Goal: Transaction & Acquisition: Purchase product/service

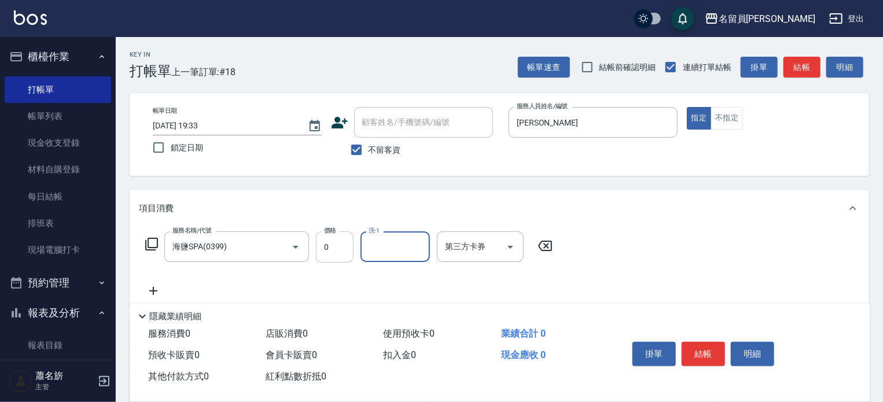
click at [318, 247] on input "0" at bounding box center [335, 246] width 38 height 31
type input "399"
drag, startPoint x: 713, startPoint y: 355, endPoint x: 699, endPoint y: 369, distance: 19.7
click at [713, 354] on button "結帳" at bounding box center [702, 354] width 43 height 24
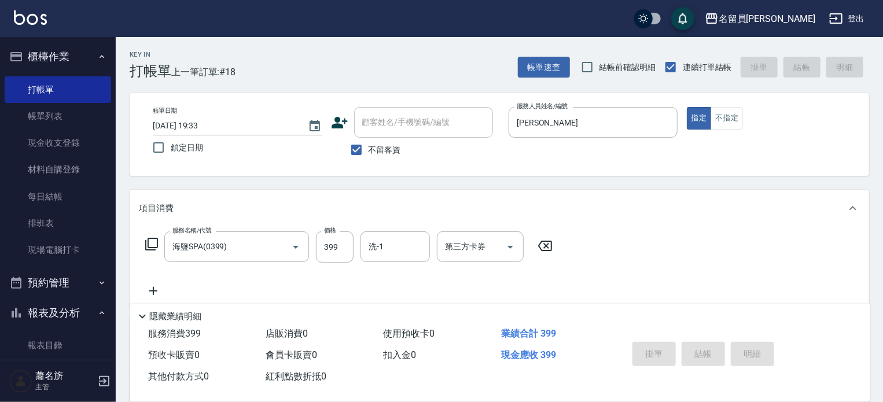
type input "[DATE] 20:08"
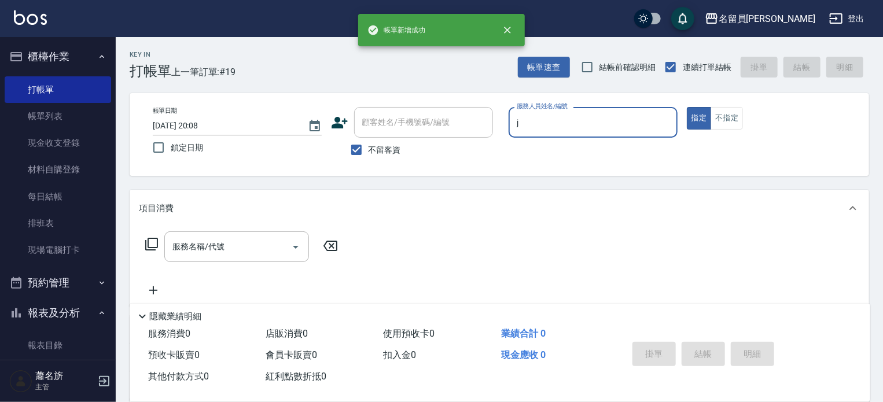
type input "[PERSON_NAME]"
type button "true"
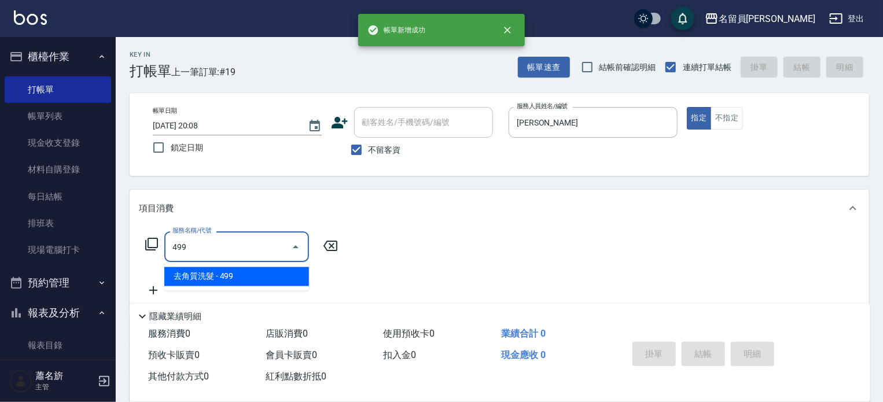
type input "去角質洗髮(499)"
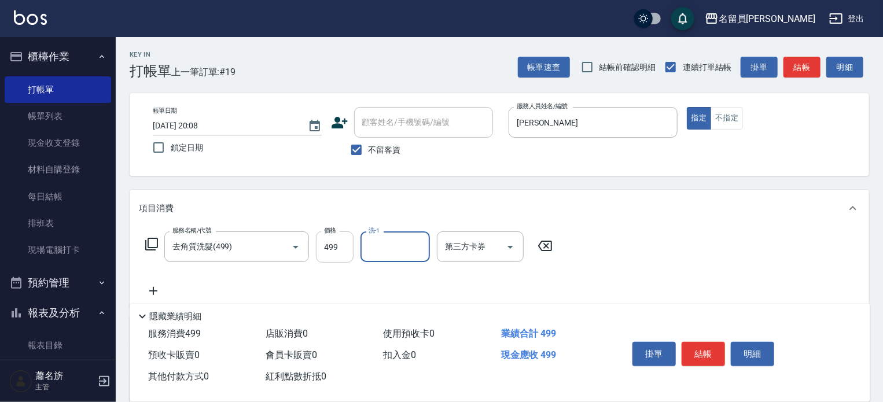
click at [338, 249] on input "499" at bounding box center [335, 246] width 38 height 31
type input "0"
type input "[PERSON_NAME]-F"
click at [702, 354] on button "結帳" at bounding box center [702, 354] width 43 height 24
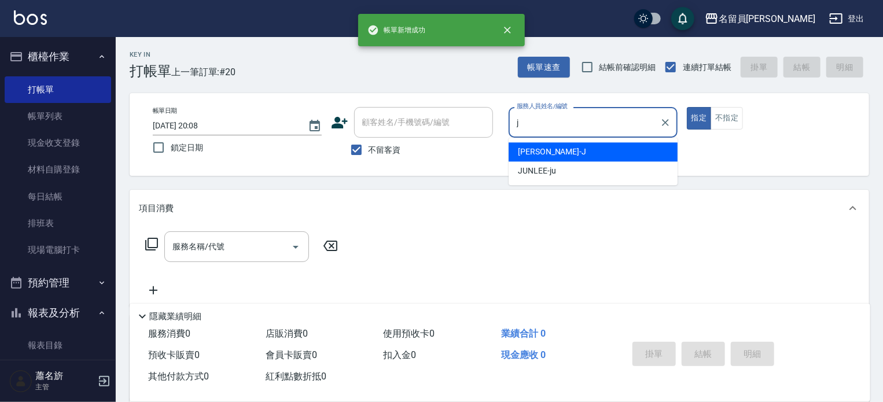
type input "[PERSON_NAME]"
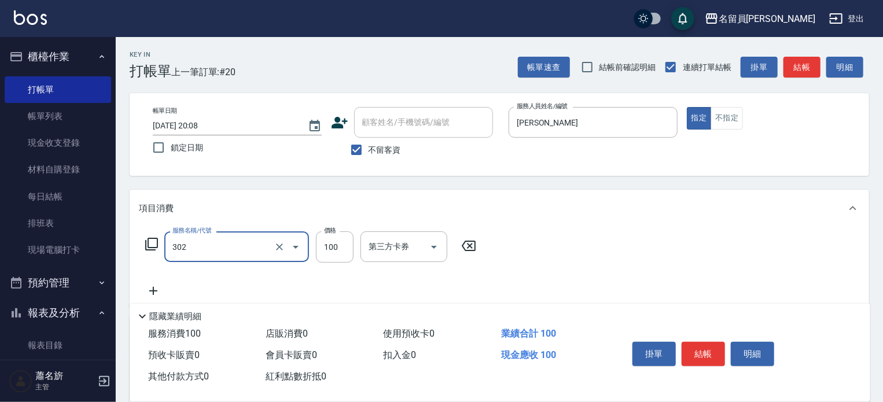
type input "剪髮(302)"
type input "300"
click at [702, 351] on button "結帳" at bounding box center [702, 354] width 43 height 24
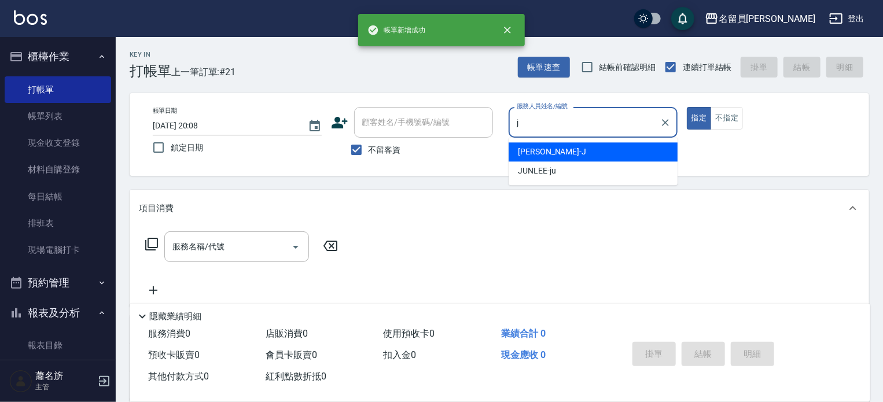
type input "[PERSON_NAME]"
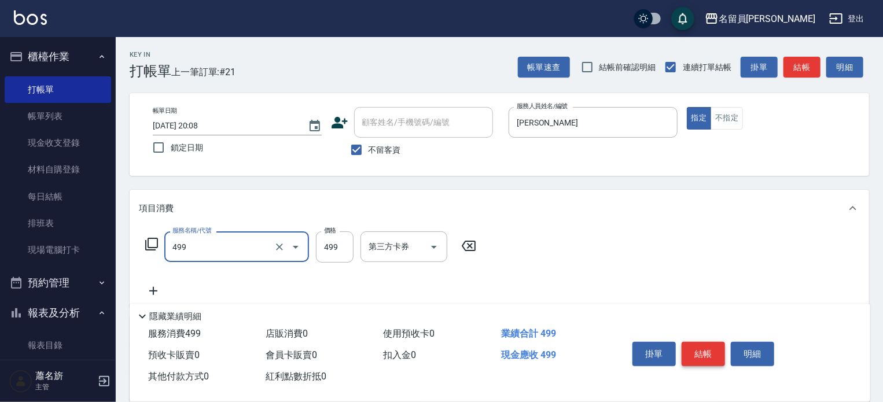
type input "去角質洗髮(499)"
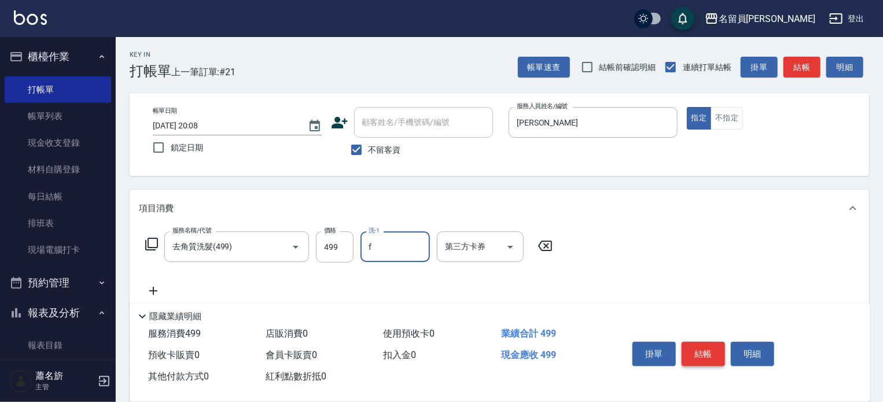
type input "[PERSON_NAME]-F"
click at [702, 351] on button "結帳" at bounding box center [702, 354] width 43 height 24
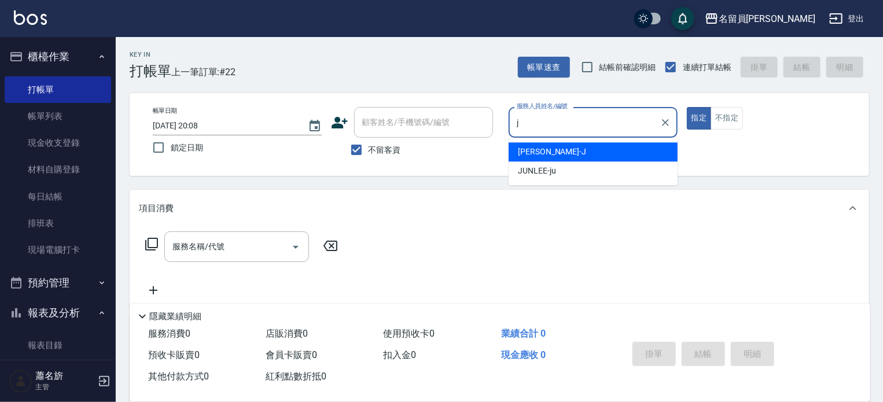
type input "[PERSON_NAME]"
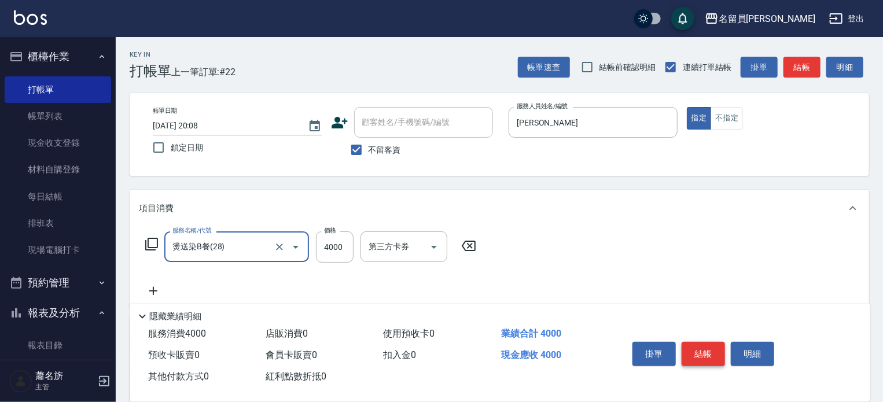
type input "燙送染B餐(28)"
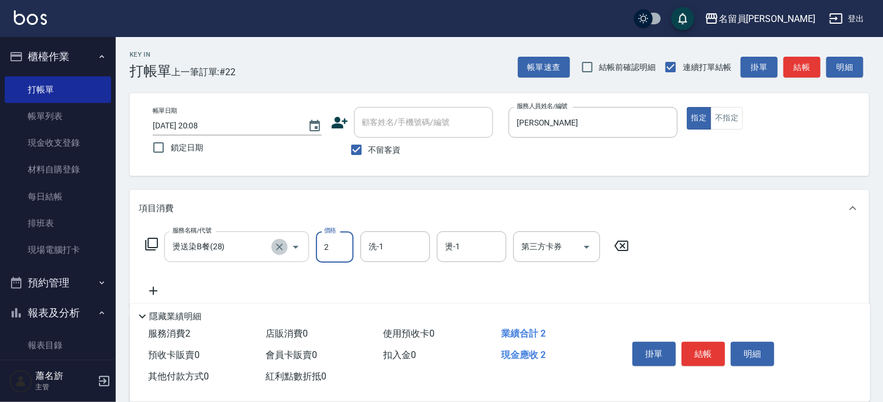
click at [274, 247] on icon "Clear" at bounding box center [280, 247] width 12 height 12
type input "2"
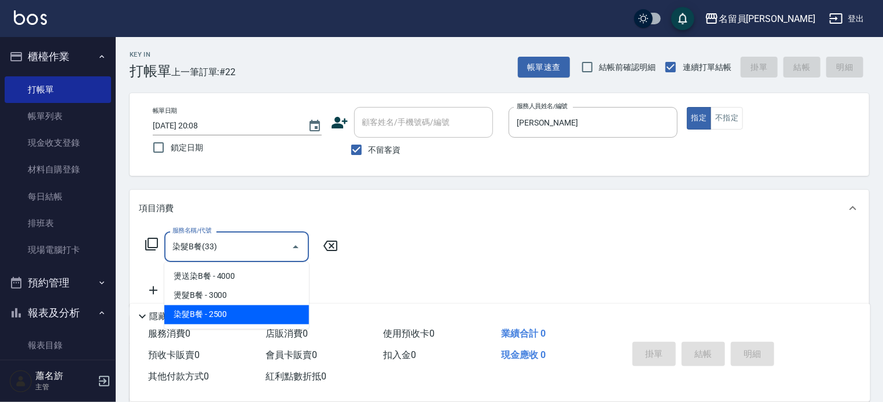
type input "染髮B餐(33)"
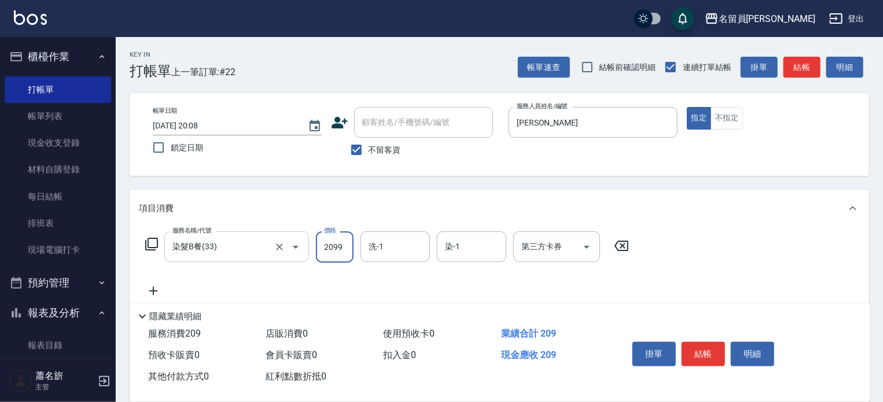
type input "2099"
type input "[PERSON_NAME]-F"
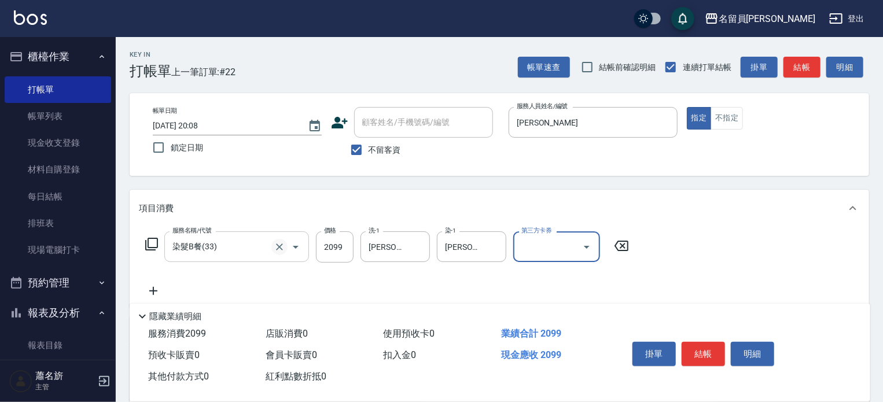
click at [275, 248] on icon "Clear" at bounding box center [280, 247] width 12 height 12
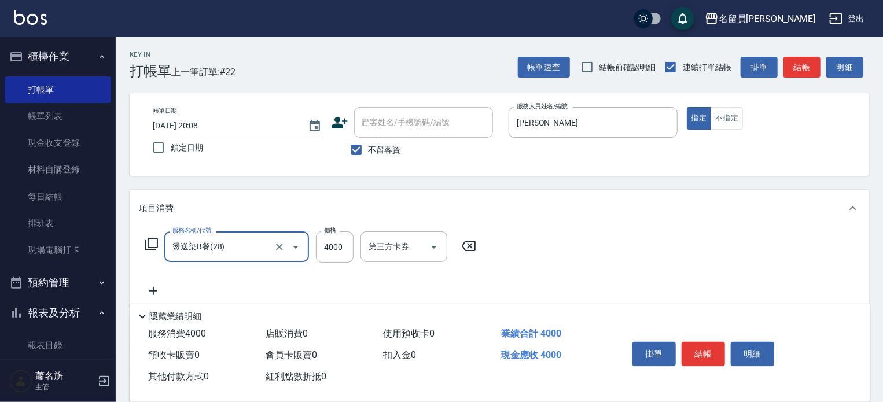
type input "燙送染B餐(28)"
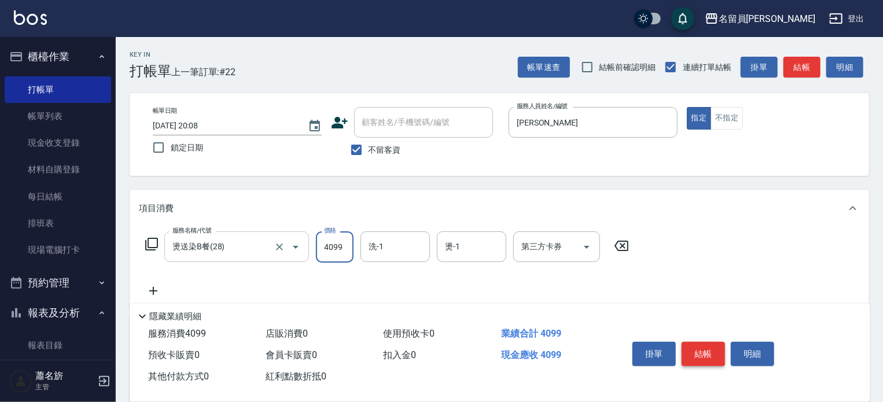
type input "4099"
click at [699, 356] on button "結帳" at bounding box center [702, 354] width 43 height 24
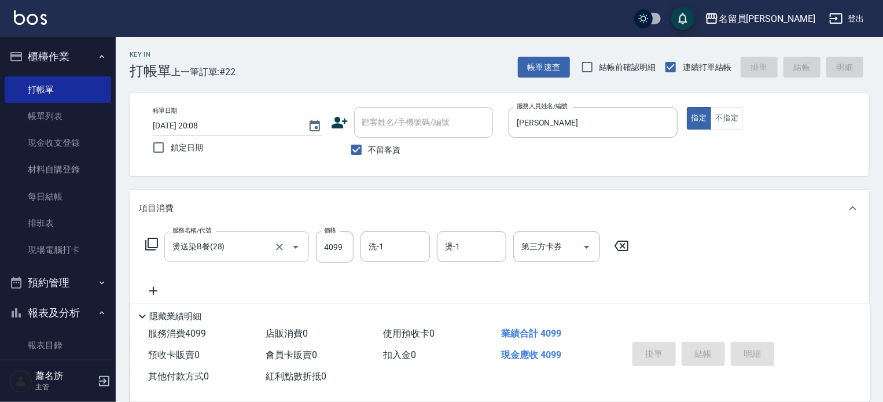
type input "[DATE] 20:09"
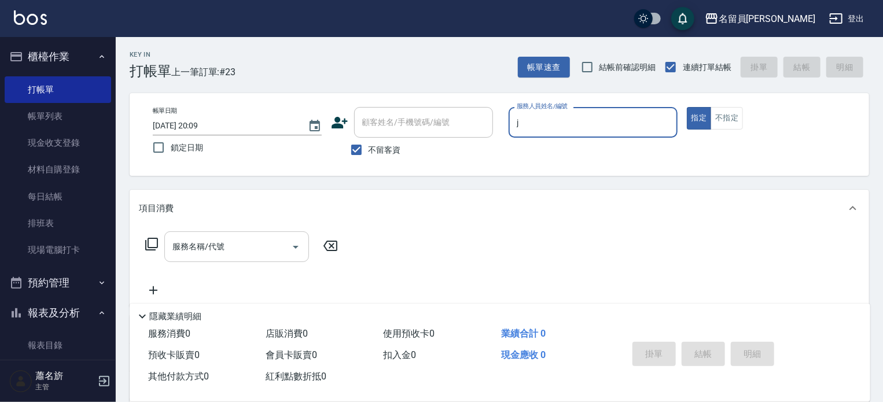
type input "[PERSON_NAME]"
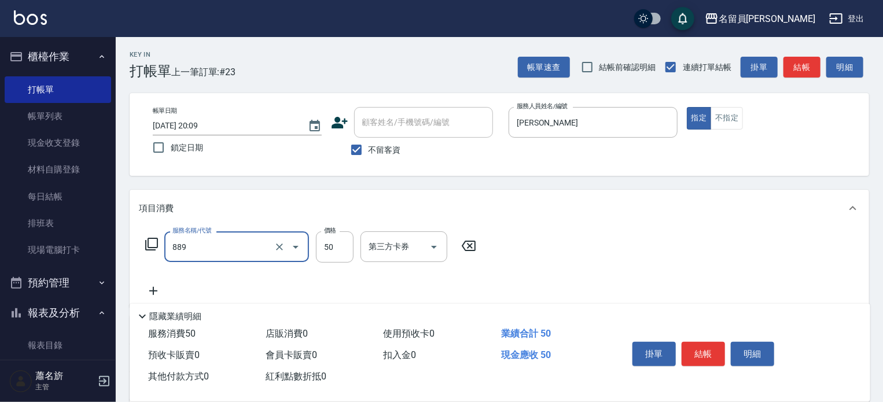
type input "精油(889)"
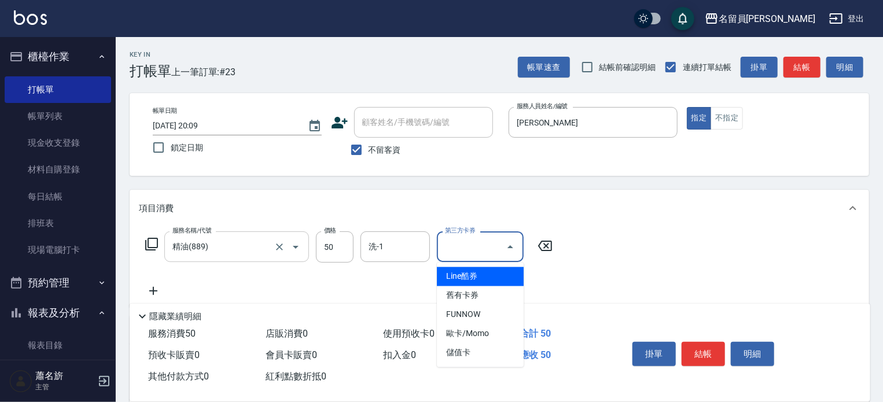
type input "Line酷券"
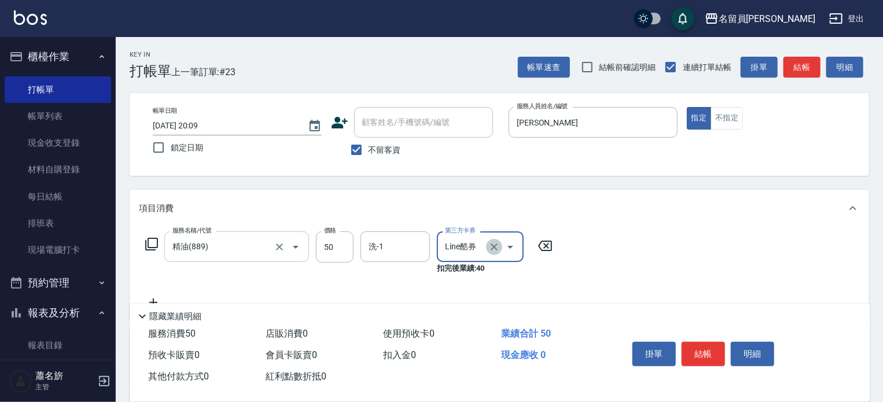
click at [493, 246] on icon "Clear" at bounding box center [494, 247] width 7 height 7
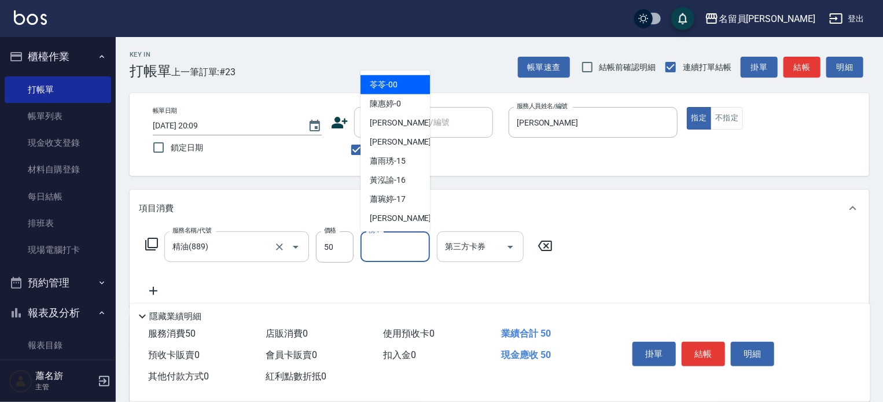
click at [391, 248] on input "洗-1" at bounding box center [395, 247] width 59 height 20
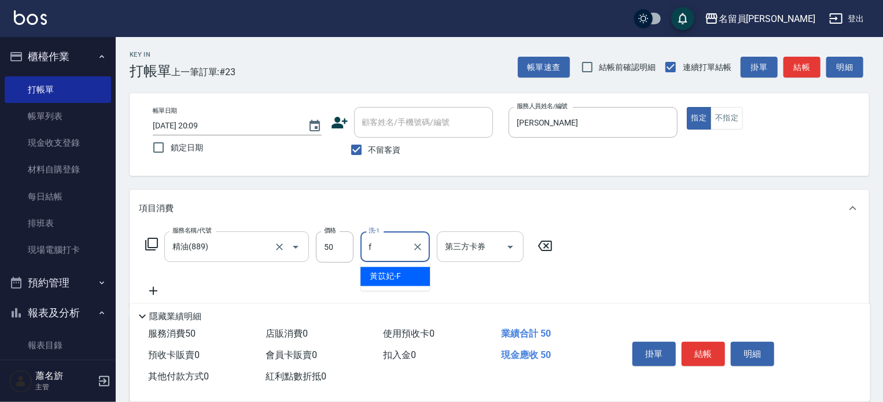
type input "[PERSON_NAME]-F"
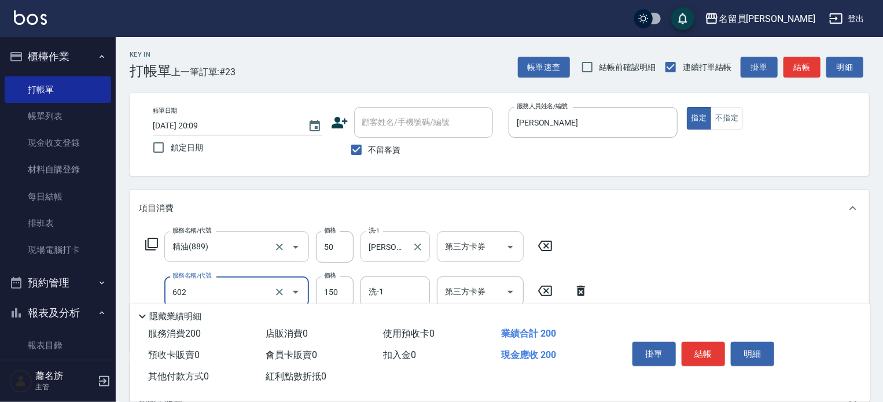
type input "一般洗髮(602)"
type input "200"
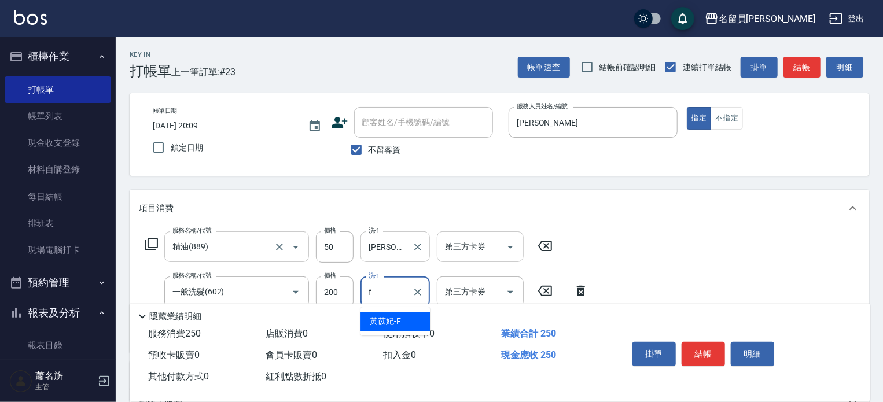
type input "[PERSON_NAME]-F"
type input "瞬間保養(415)"
type input "[PERSON_NAME]-F"
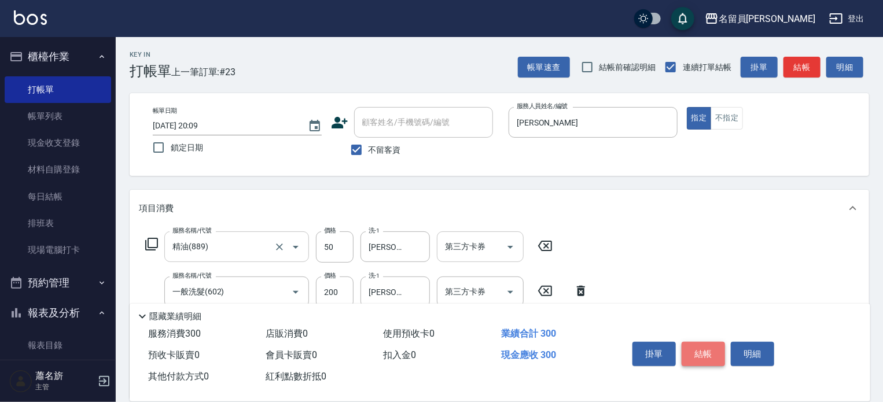
click at [699, 349] on button "結帳" at bounding box center [702, 354] width 43 height 24
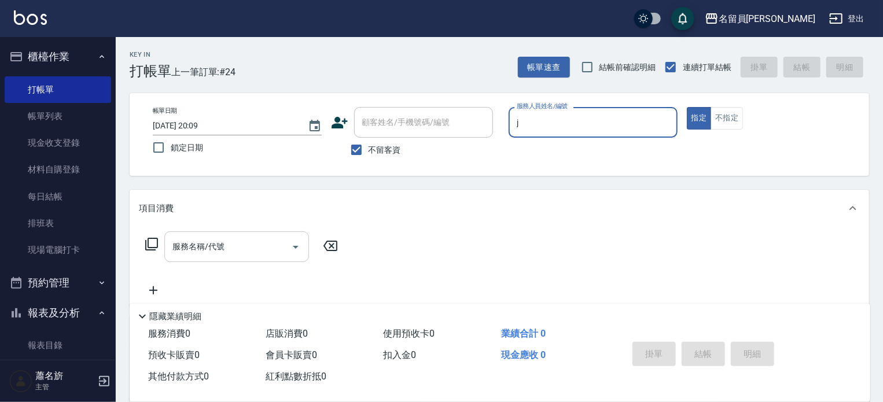
type input "[PERSON_NAME]"
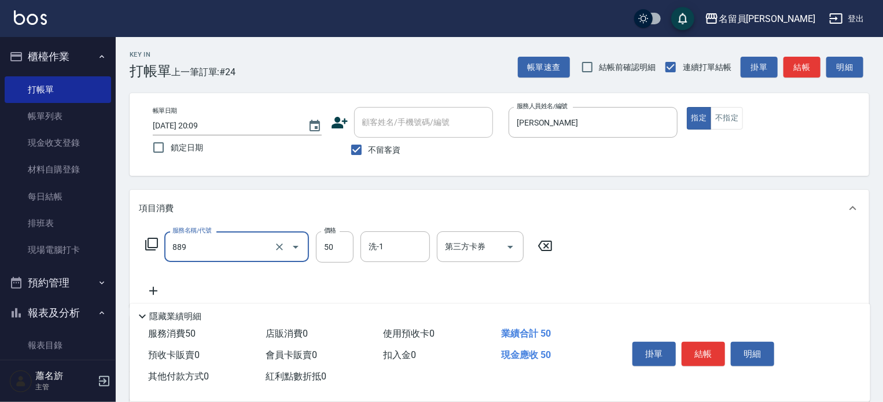
type input "精油(889)"
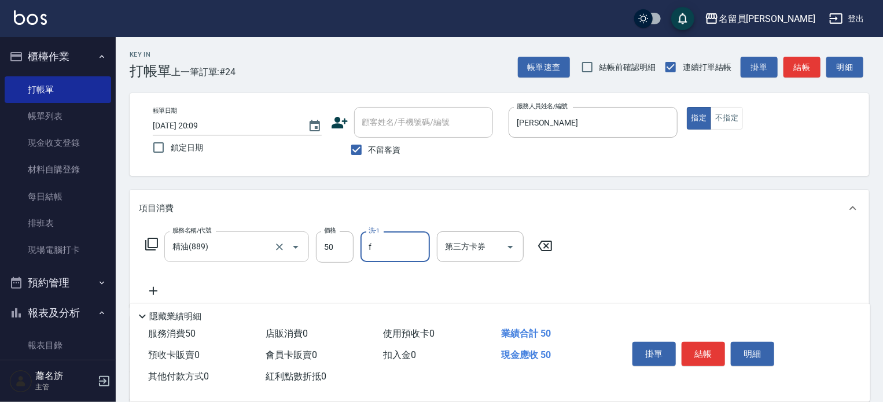
type input "[PERSON_NAME]-F"
click at [700, 349] on button "結帳" at bounding box center [702, 354] width 43 height 24
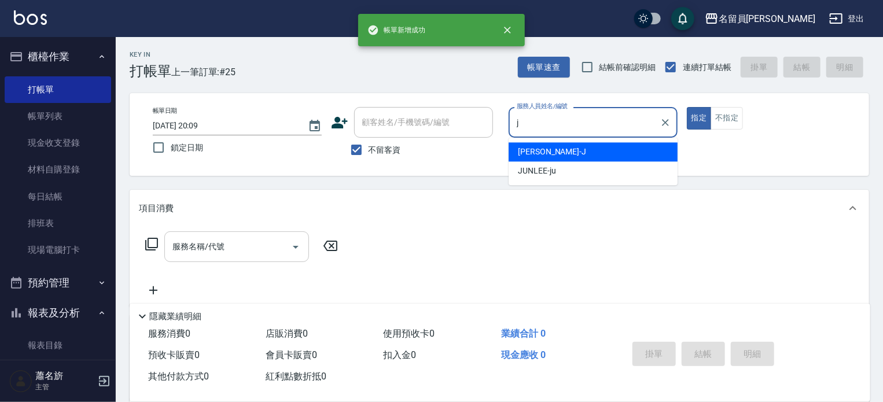
type input "[PERSON_NAME]"
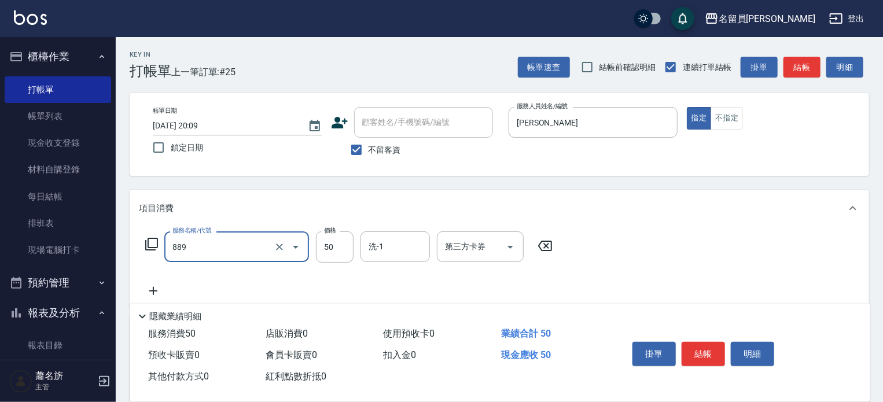
type input "精油(889)"
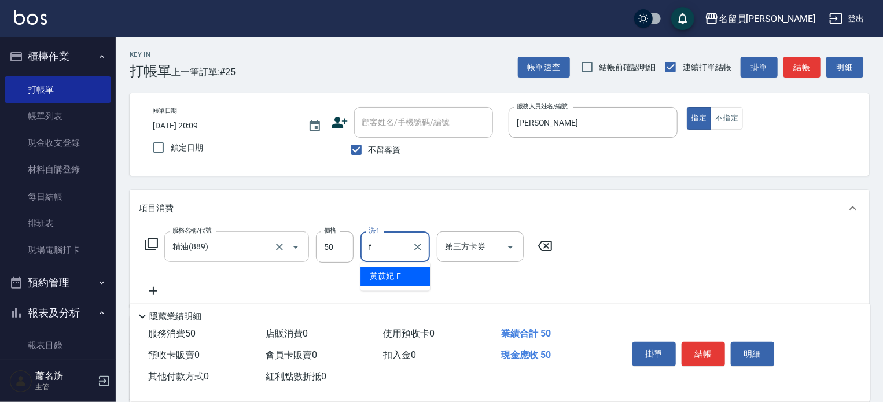
type input "[PERSON_NAME]-F"
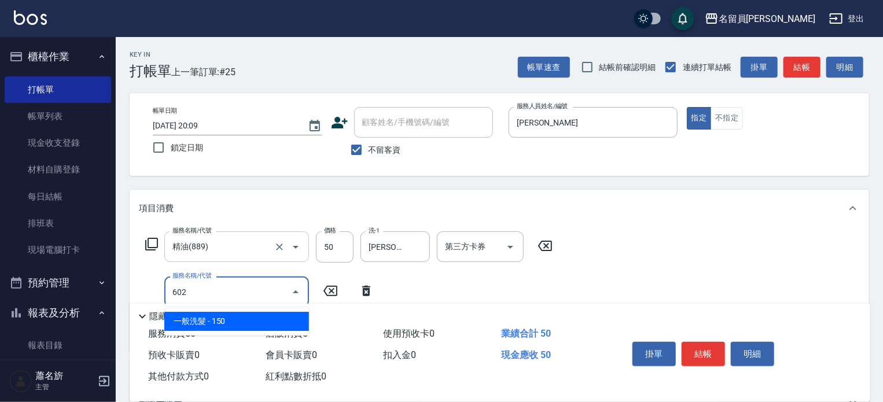
type input "一般洗髮(602)"
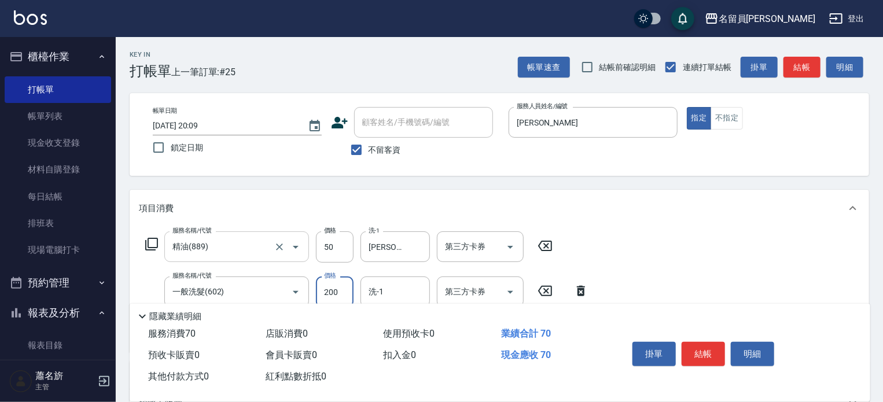
type input "200"
type input "[PERSON_NAME]-F"
type input "剪髮(302)"
type input "250"
click at [700, 349] on button "結帳" at bounding box center [702, 354] width 43 height 24
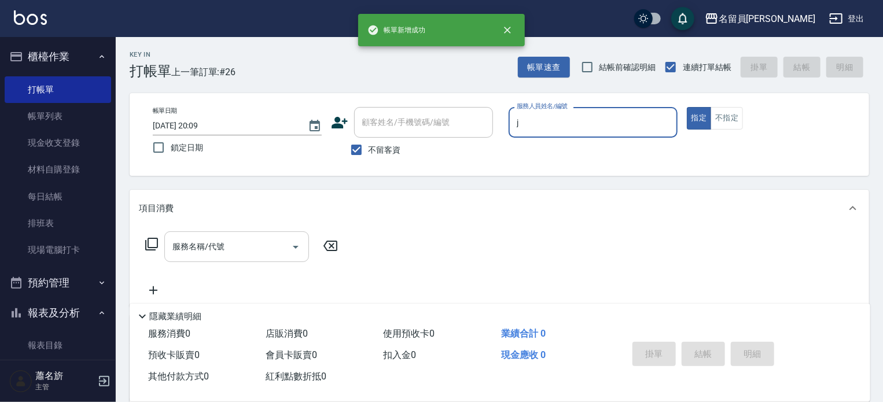
type input "[PERSON_NAME]"
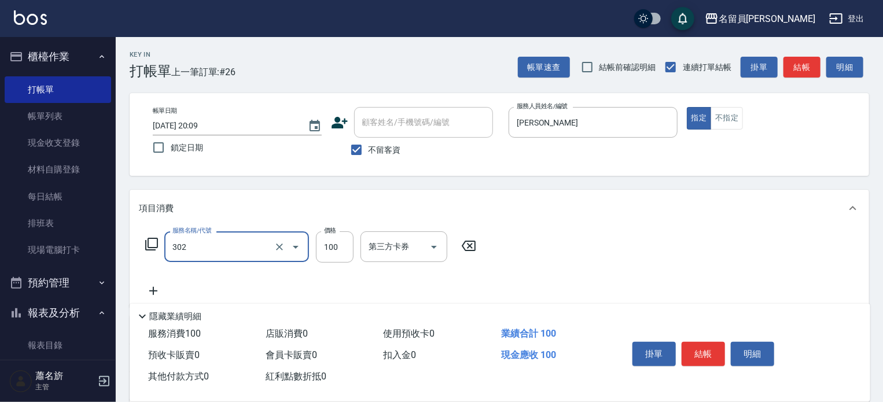
type input "剪髮(302)"
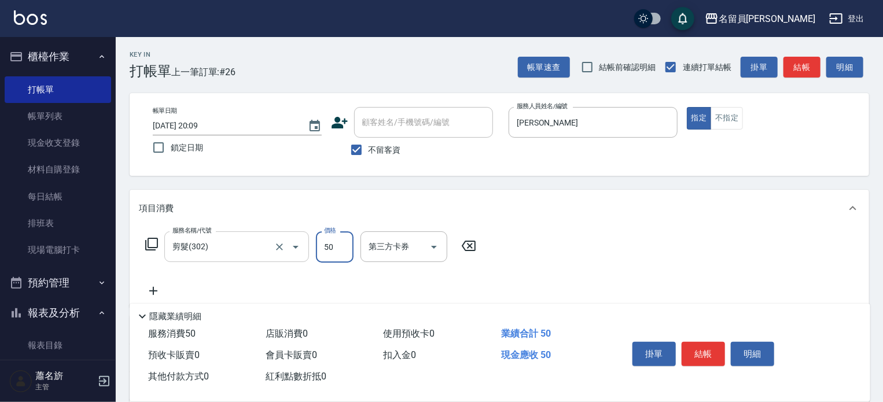
type input "50"
click at [700, 351] on button "結帳" at bounding box center [702, 354] width 43 height 24
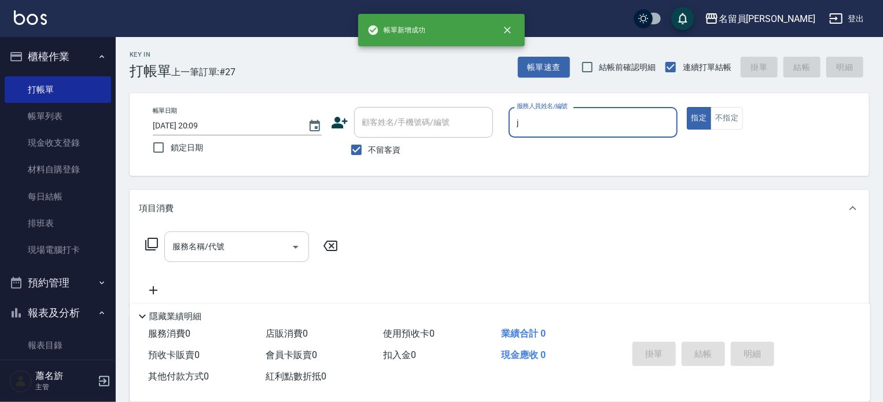
type input "[PERSON_NAME]"
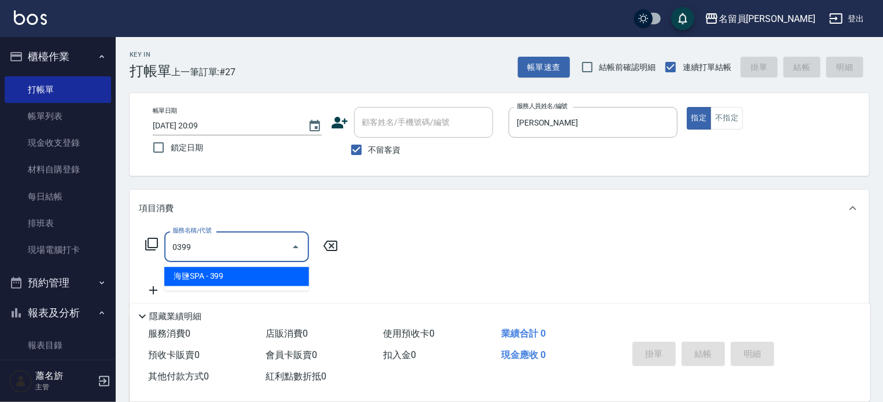
type input "海鹽SPA(0399)"
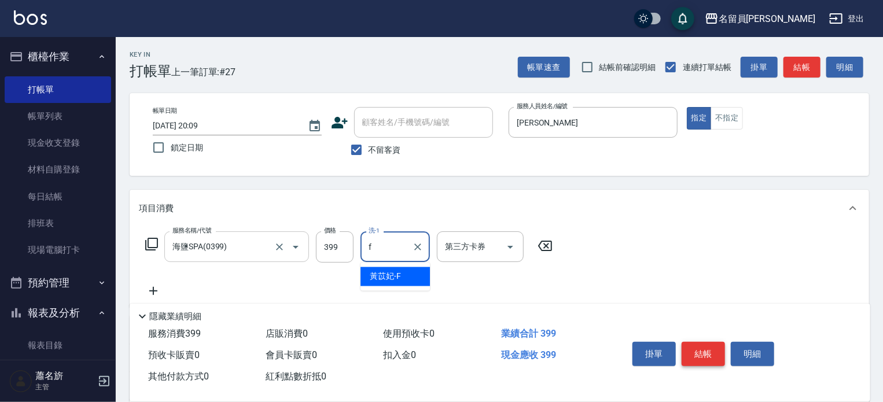
type input "[PERSON_NAME]-F"
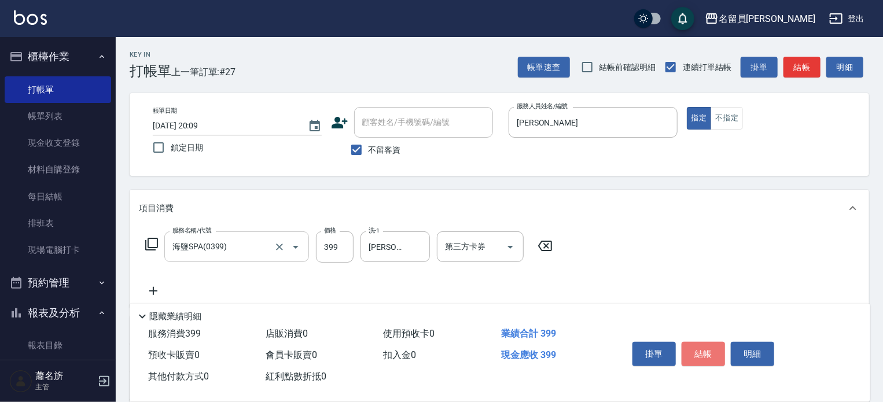
drag, startPoint x: 700, startPoint y: 351, endPoint x: 694, endPoint y: 350, distance: 5.8
click at [699, 351] on button "結帳" at bounding box center [702, 354] width 43 height 24
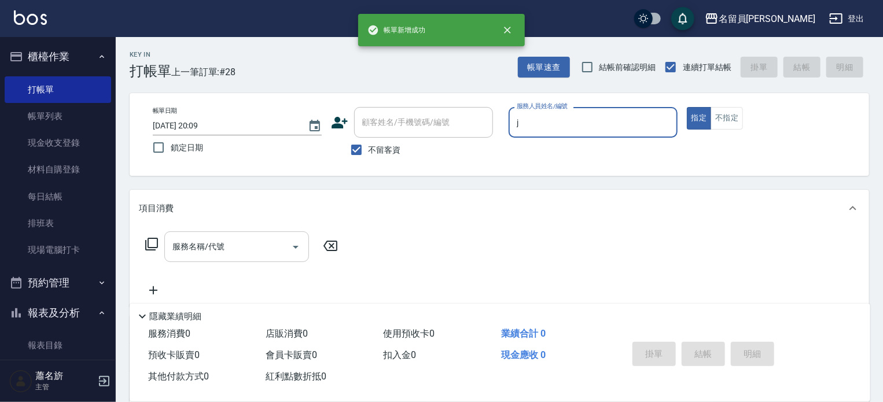
type input "[PERSON_NAME]"
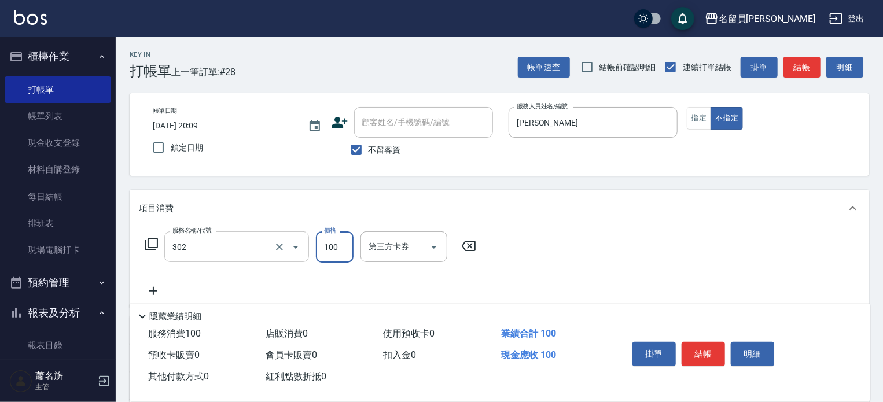
type input "剪髮(302)"
type input "230"
click at [694, 351] on button "結帳" at bounding box center [702, 354] width 43 height 24
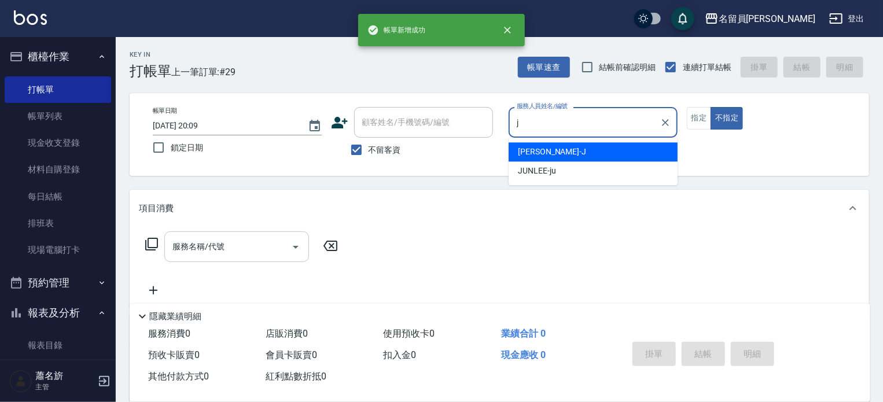
type input "[PERSON_NAME]"
type button "false"
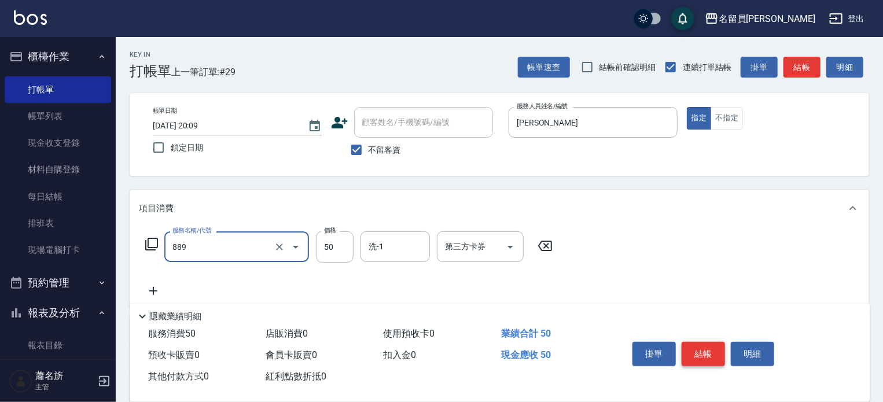
type input "精油(889)"
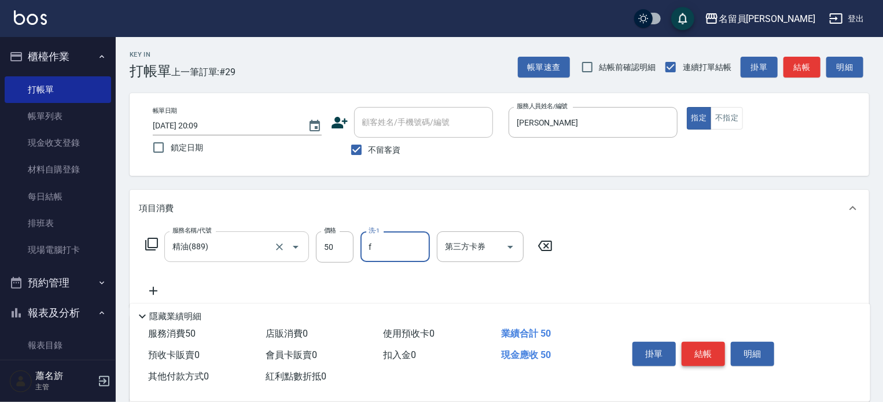
type input "[PERSON_NAME]-F"
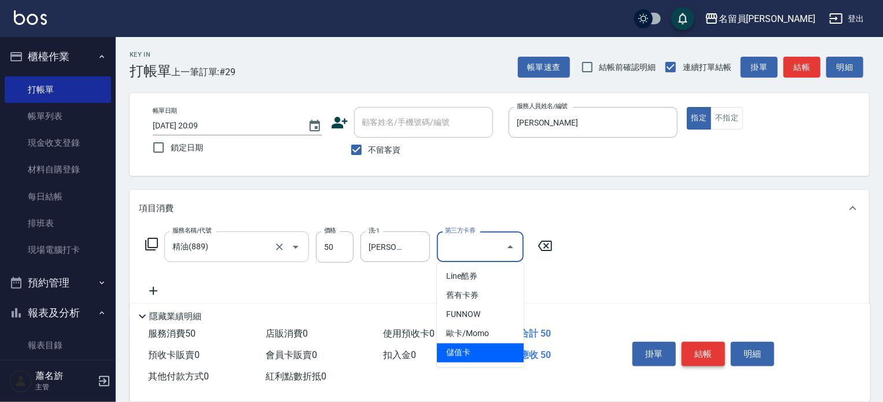
type input "儲值卡"
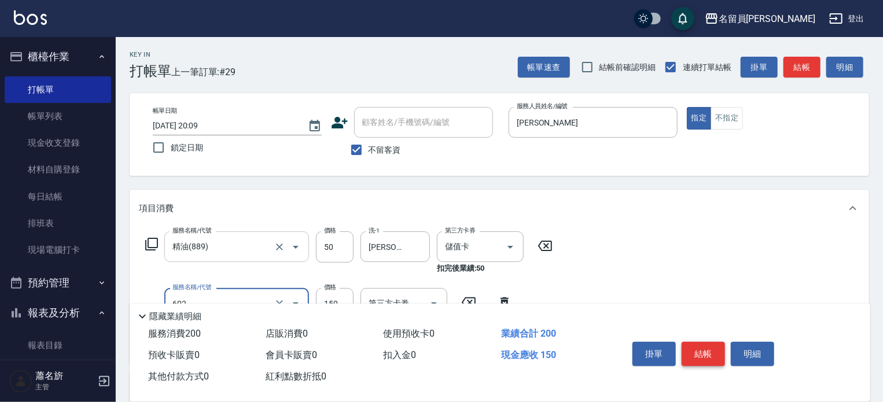
type input "一般洗髮(602)"
type input "200"
type input "[PERSON_NAME]-F"
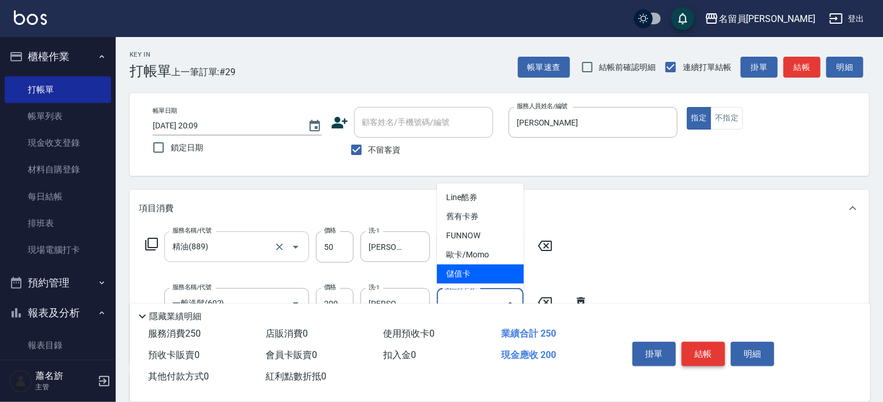
type input "儲值卡"
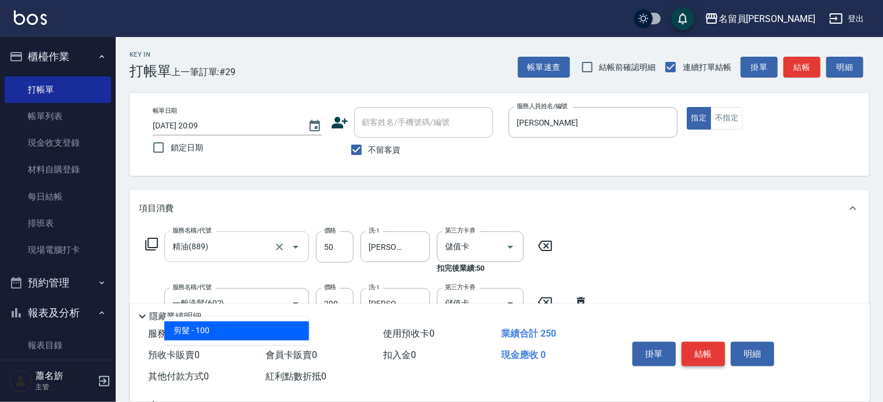
type input "剪髮(302)"
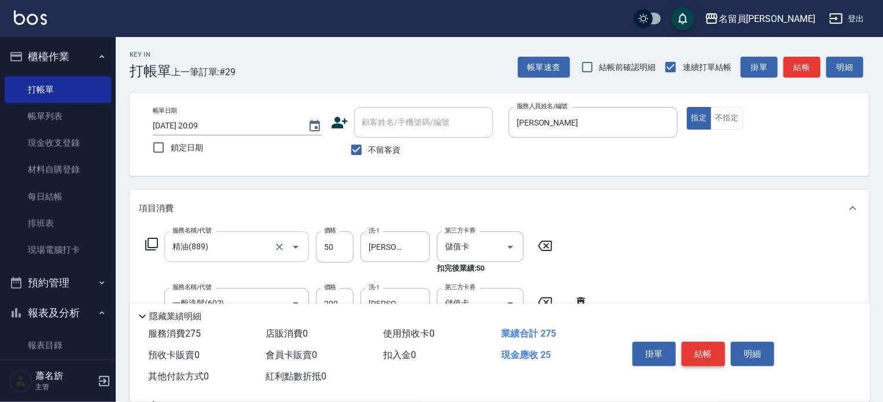
type input "250"
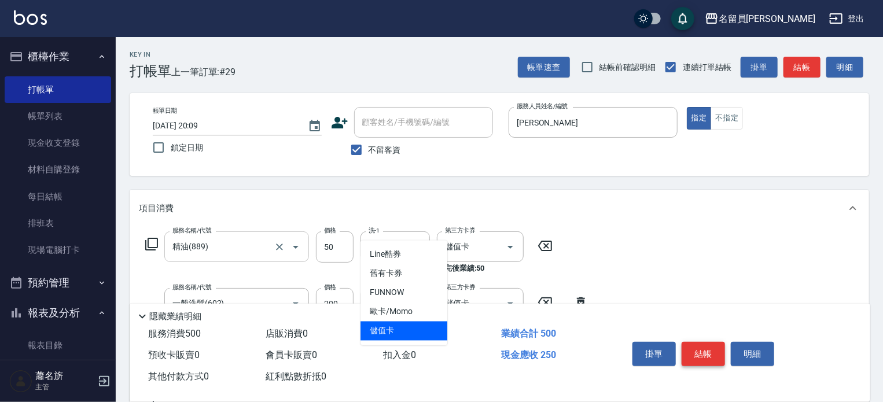
type input "儲值卡"
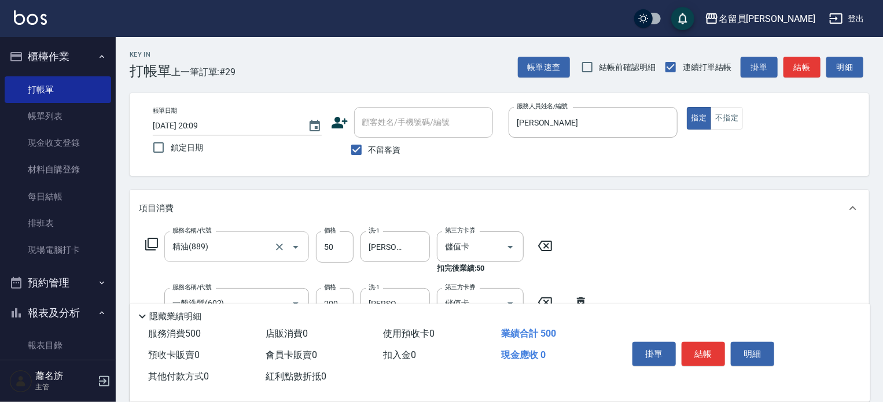
click at [636, 383] on div "掛單 結帳 明細" at bounding box center [735, 355] width 242 height 64
click at [687, 348] on button "結帳" at bounding box center [702, 354] width 43 height 24
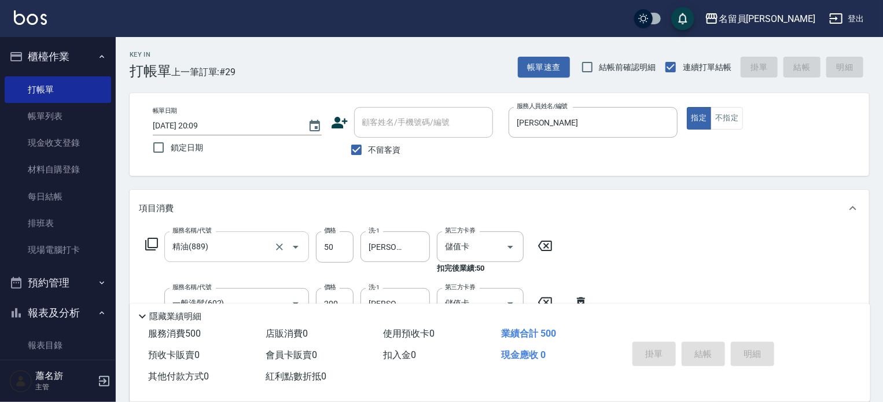
type input "[DATE] 20:10"
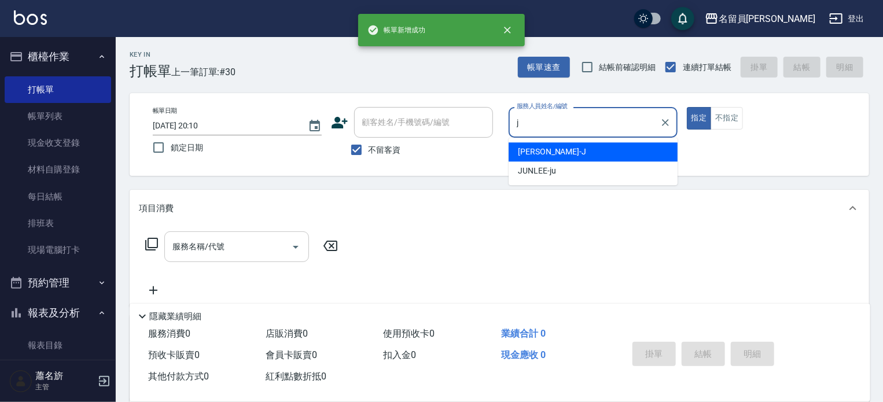
type input "[PERSON_NAME]"
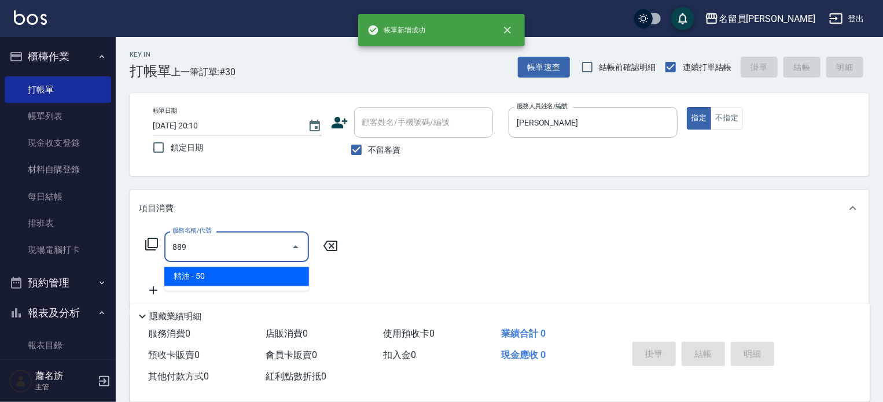
type input "精油(889)"
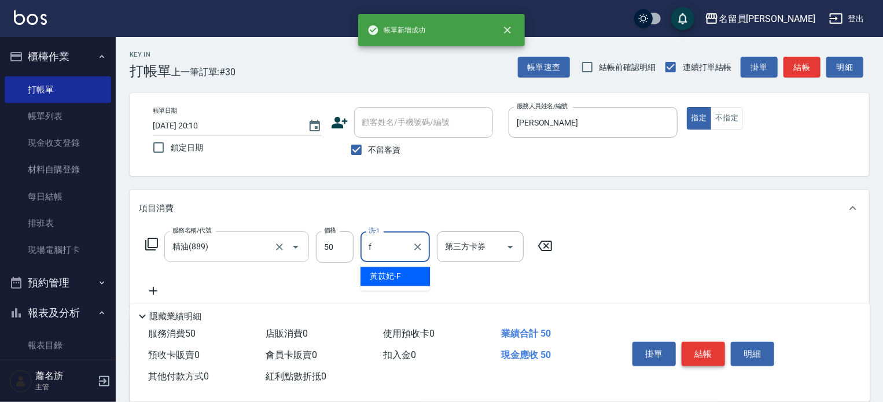
type input "[PERSON_NAME]-F"
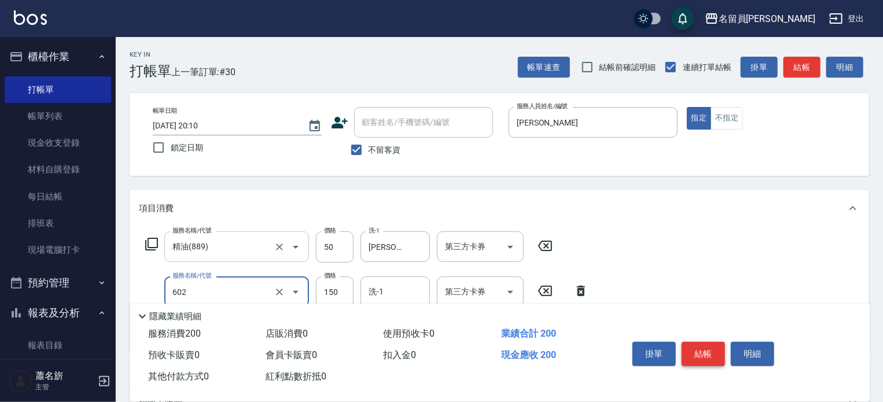
type input "一般洗髮(602)"
type input "200"
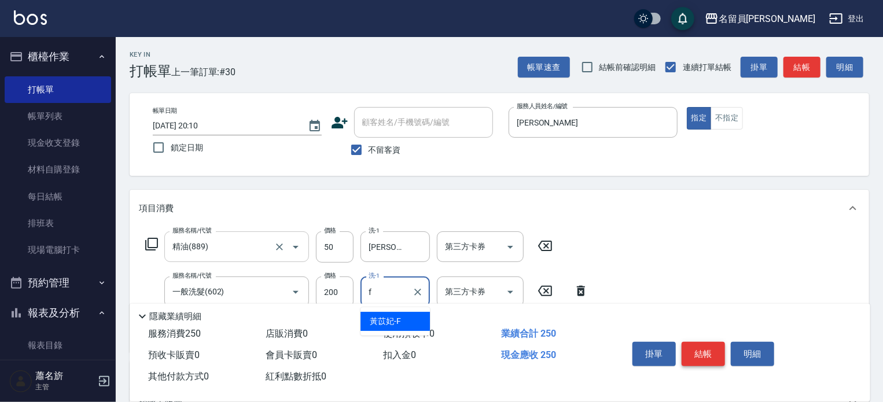
type input "[PERSON_NAME]-F"
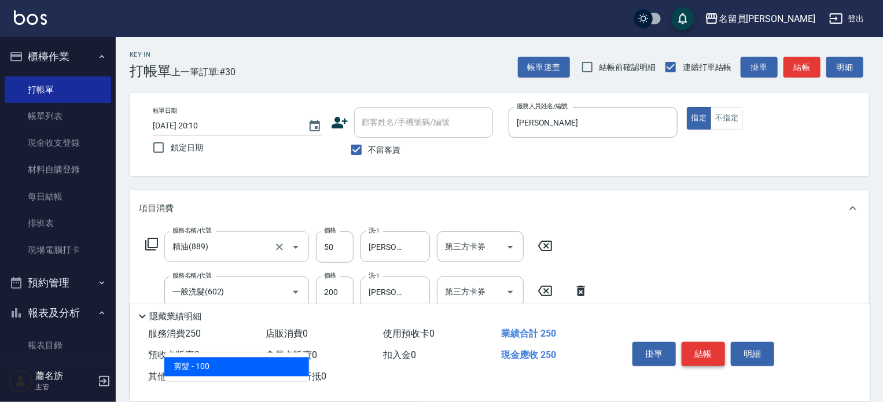
type input "剪髮(302)"
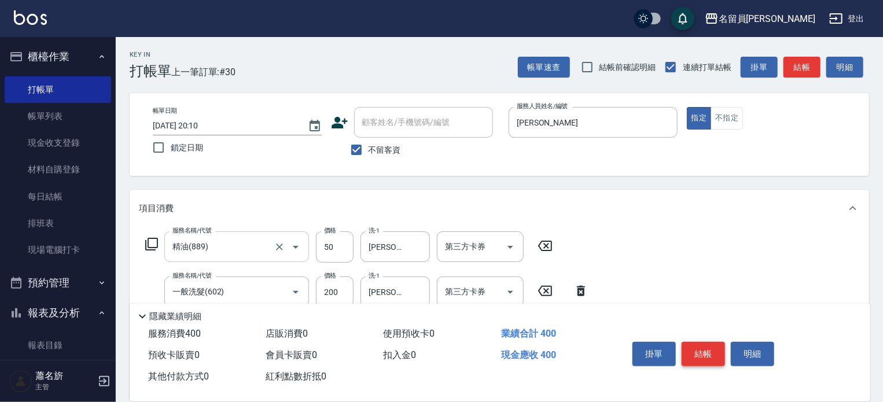
type input "150"
click at [687, 348] on button "結帳" at bounding box center [702, 354] width 43 height 24
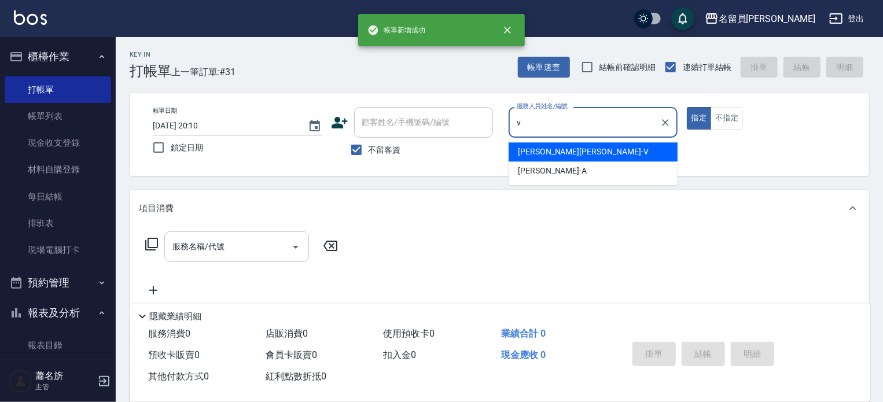
type input "[PERSON_NAME][PERSON_NAME]-V"
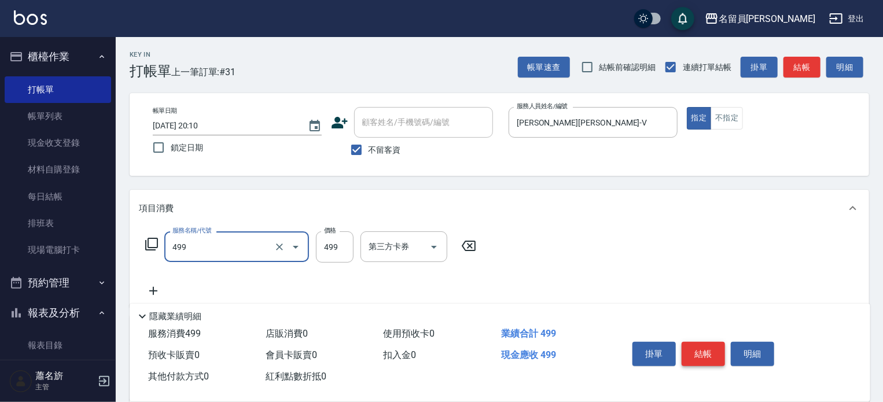
type input "去角質洗髮(499)"
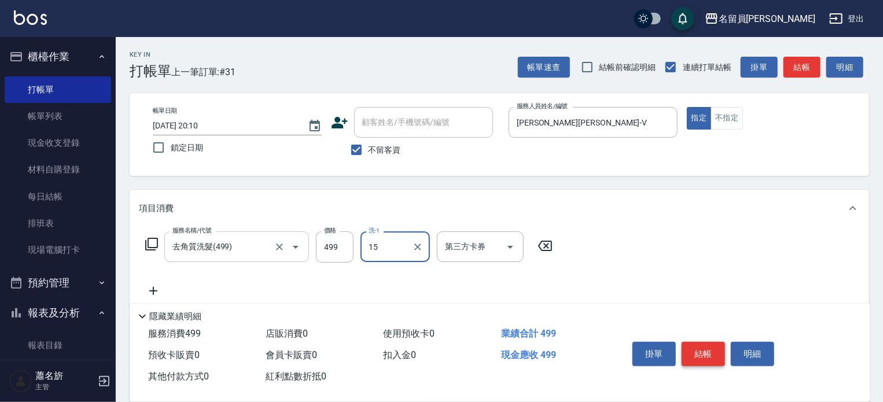
type input "[PERSON_NAME]-15"
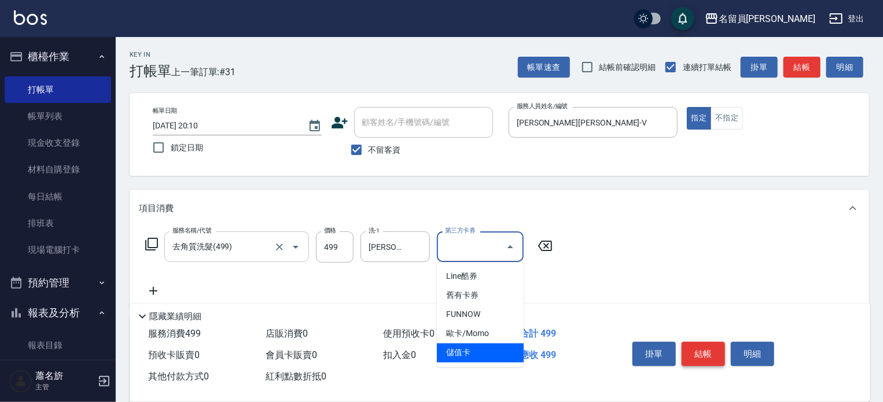
type input "儲值卡"
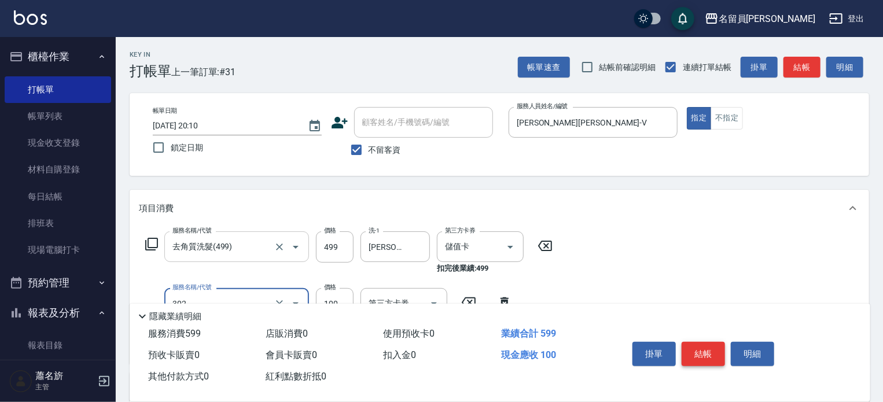
type input "剪髮(302)"
type input "300"
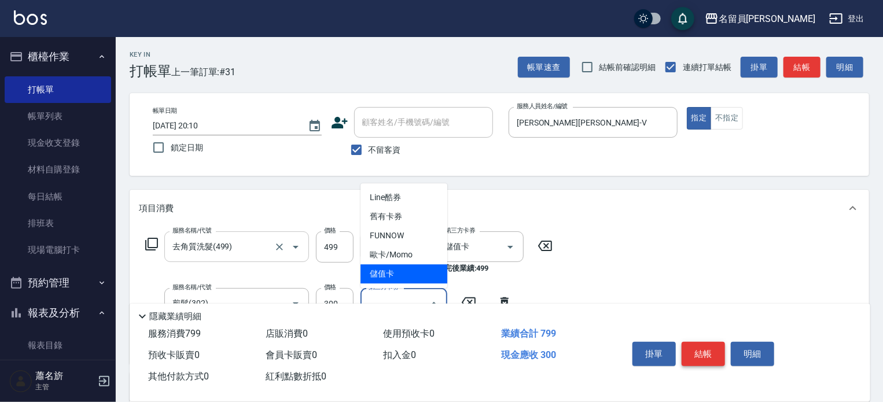
type input "儲值卡"
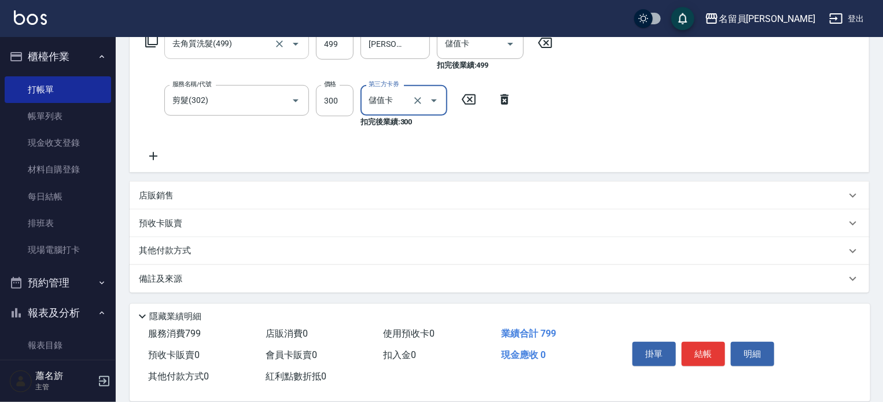
scroll to position [204, 0]
click at [533, 202] on div "店販銷售" at bounding box center [499, 195] width 739 height 28
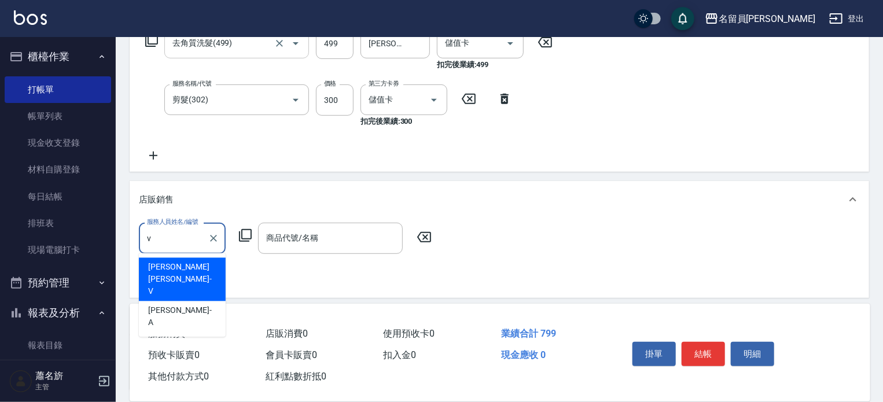
scroll to position [0, 0]
type input "[PERSON_NAME][PERSON_NAME]-V"
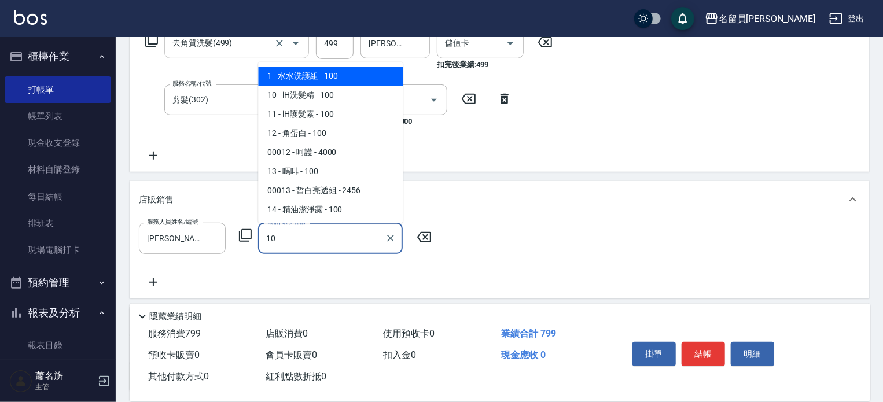
type input "iH洗髮精"
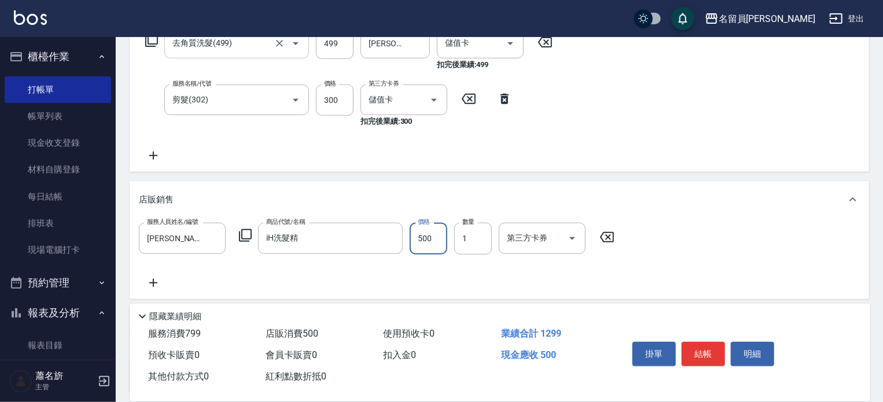
type input "500"
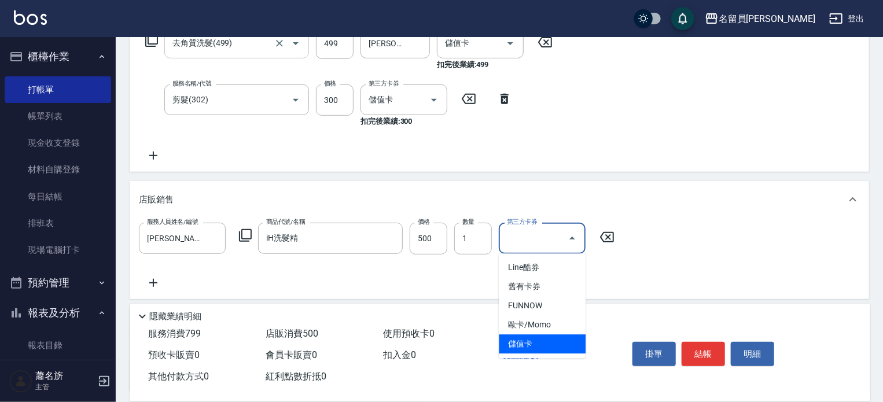
type input "儲值卡"
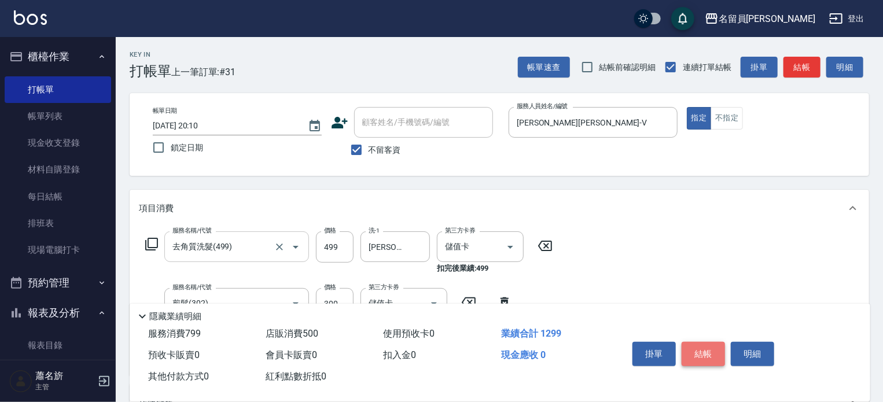
drag, startPoint x: 720, startPoint y: 349, endPoint x: 709, endPoint y: 340, distance: 14.8
click at [719, 349] on button "結帳" at bounding box center [702, 354] width 43 height 24
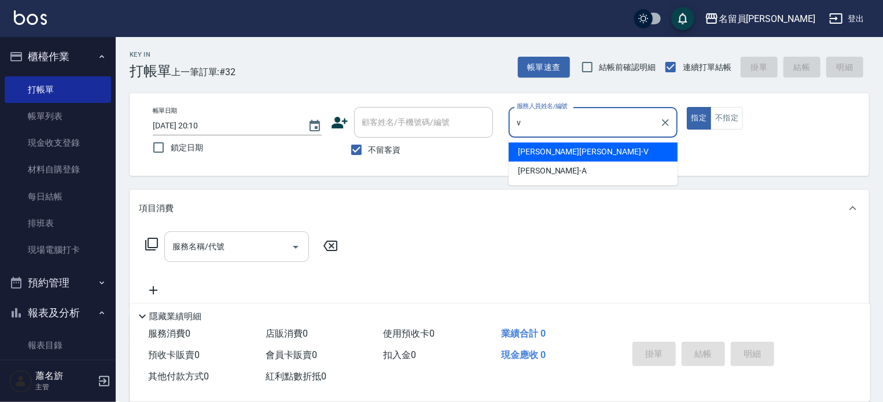
type input "[PERSON_NAME][PERSON_NAME]-V"
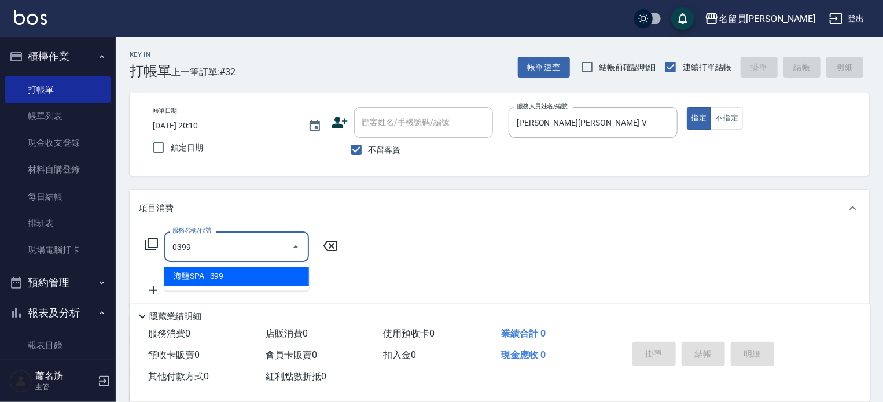
type input "海鹽SPA(0399)"
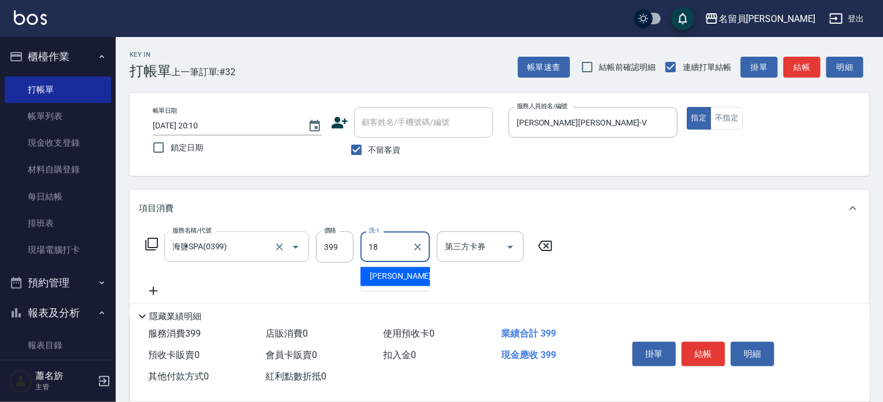
type input "[PERSON_NAME]-18"
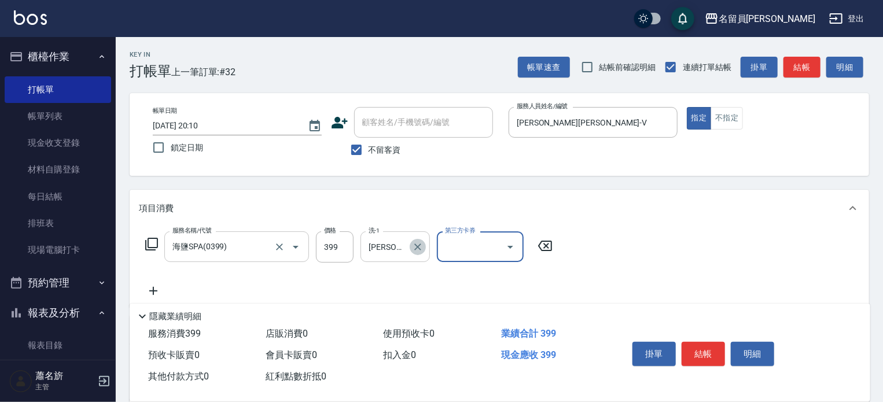
click at [423, 240] on button "Clear" at bounding box center [418, 247] width 16 height 16
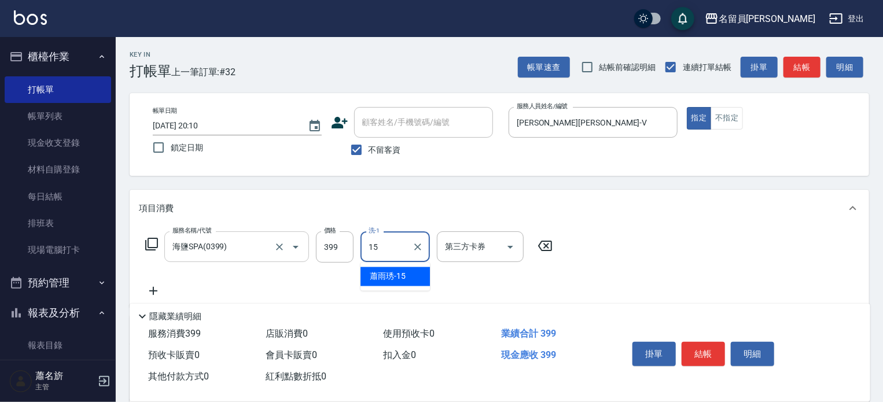
type input "[PERSON_NAME]-15"
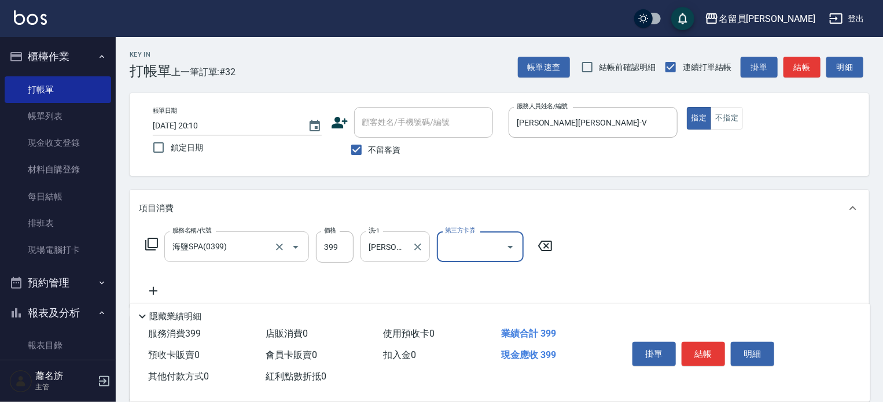
click at [485, 242] on input "第三方卡券" at bounding box center [471, 247] width 59 height 20
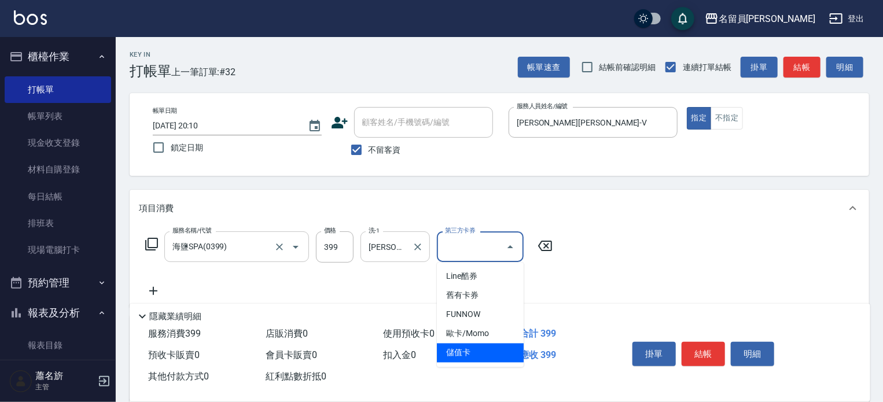
click at [477, 351] on span "儲值卡" at bounding box center [480, 353] width 87 height 19
type input "儲值卡"
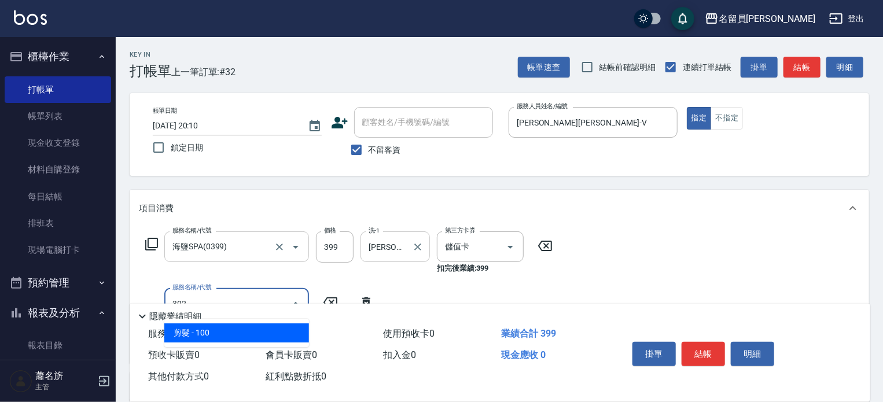
type input "剪髮(302)"
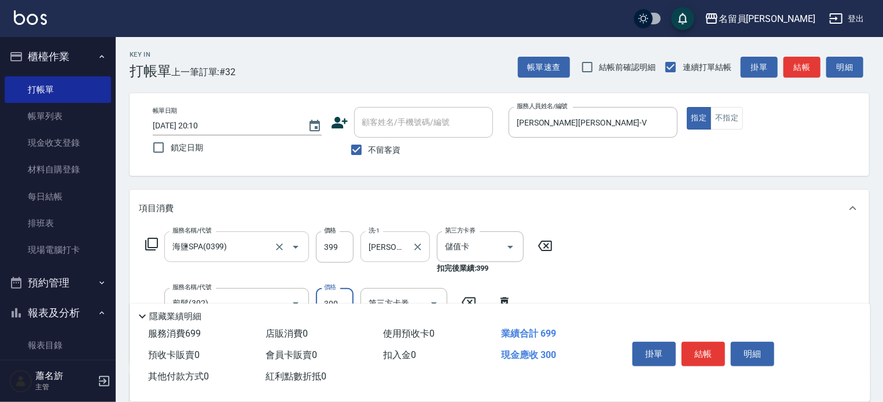
type input "300"
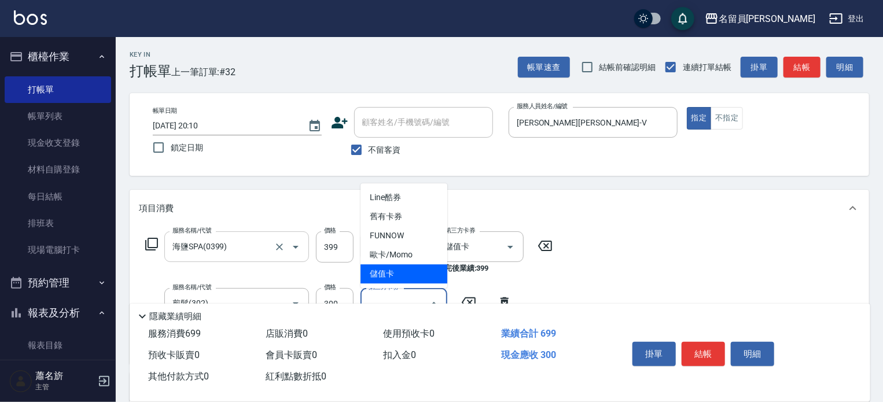
type input "儲值卡"
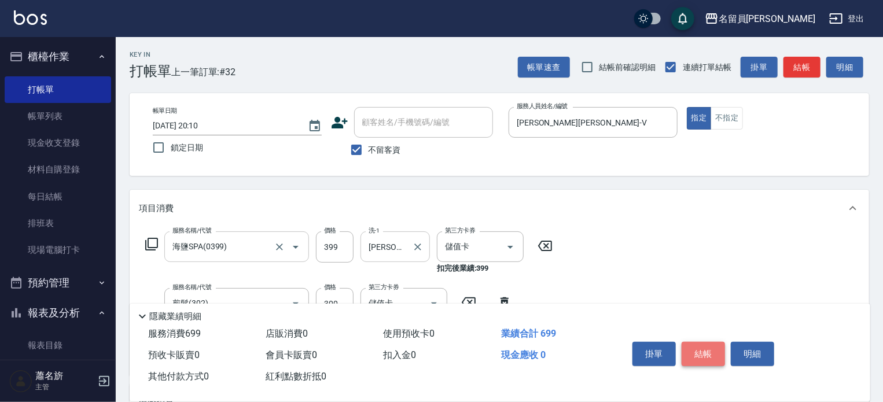
click at [708, 348] on button "結帳" at bounding box center [702, 354] width 43 height 24
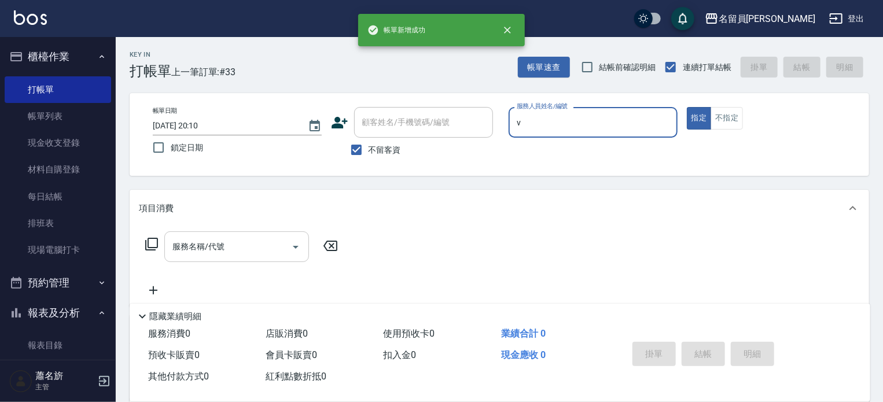
type input "[PERSON_NAME][PERSON_NAME]-V"
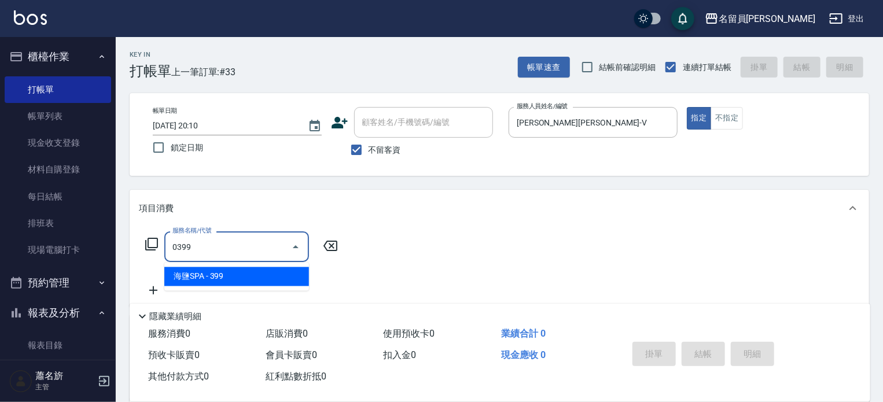
type input "海鹽SPA(0399)"
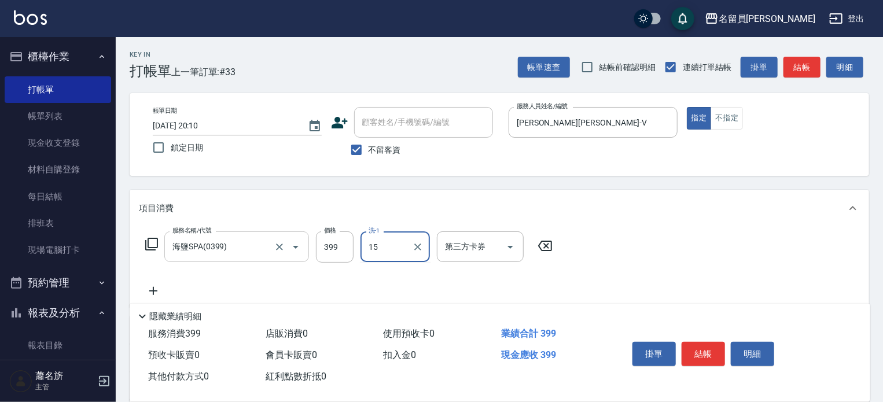
type input "[PERSON_NAME]-15"
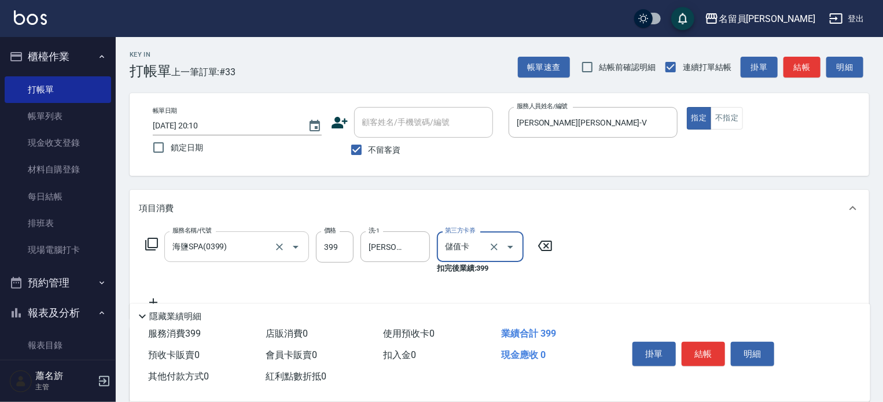
type input "儲值卡"
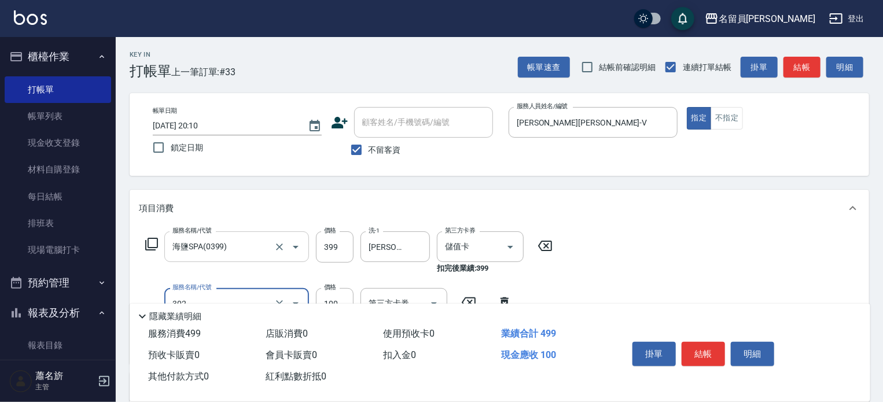
type input "剪髮(302)"
type input "300"
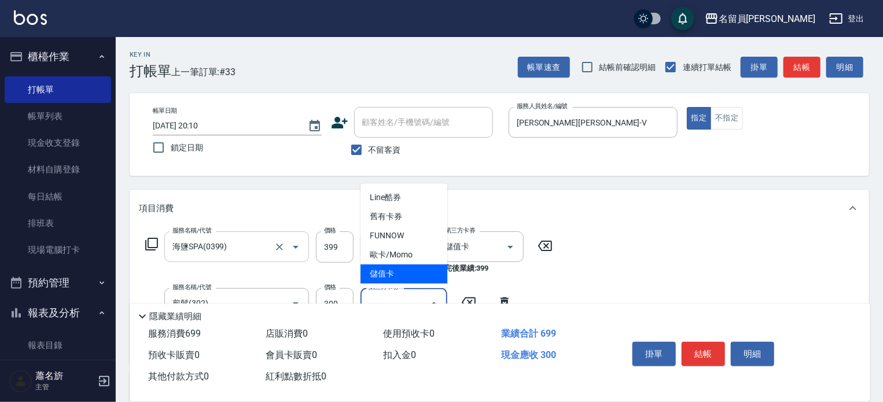
type input "儲值卡"
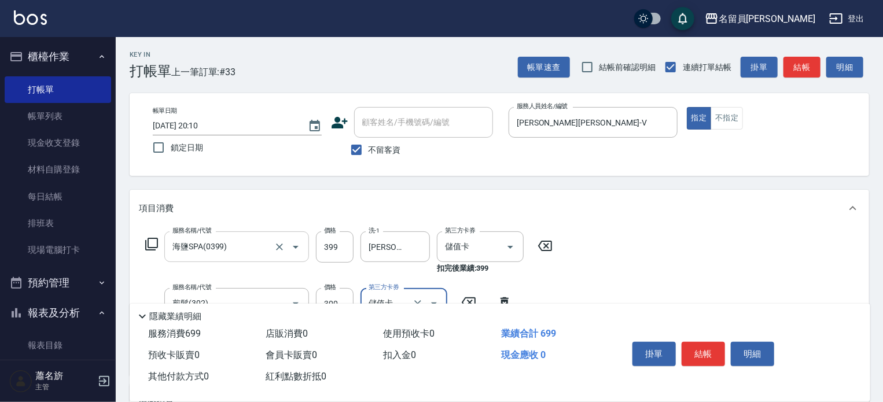
click at [708, 348] on button "結帳" at bounding box center [702, 354] width 43 height 24
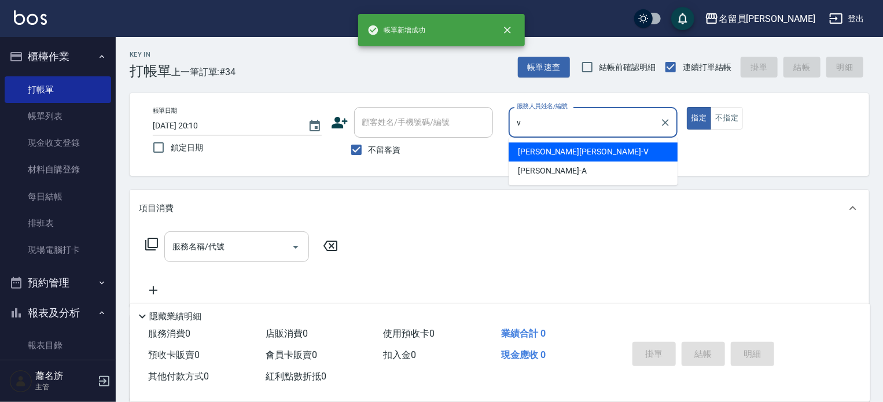
type input "[PERSON_NAME][PERSON_NAME]-V"
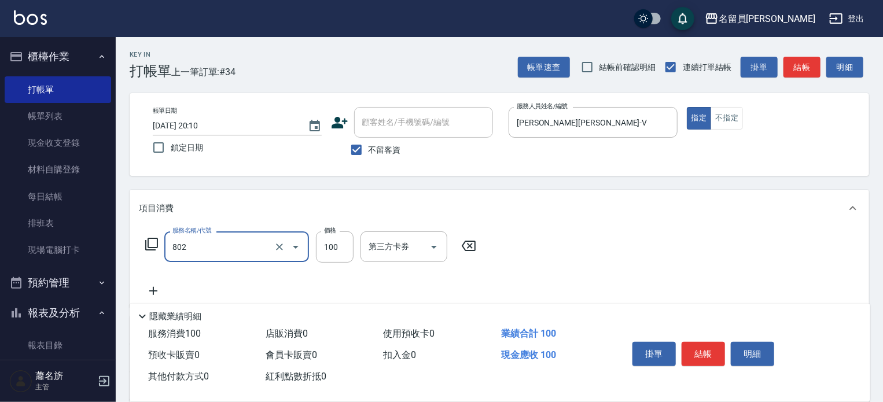
type input "VIP儲值(802)"
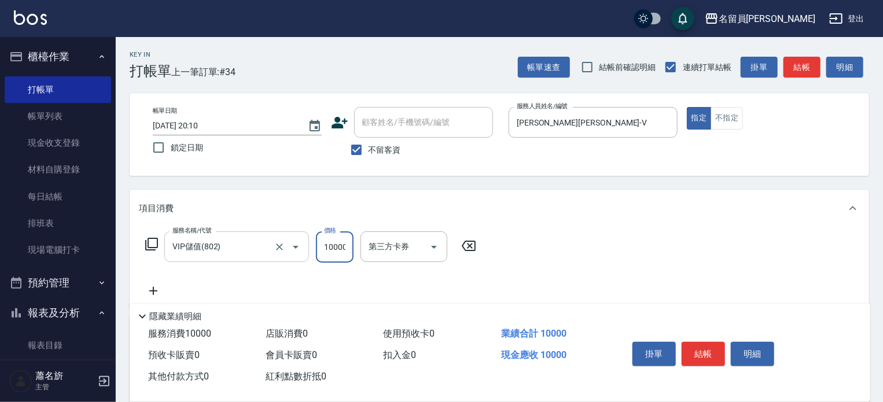
scroll to position [0, 1]
type input "10000"
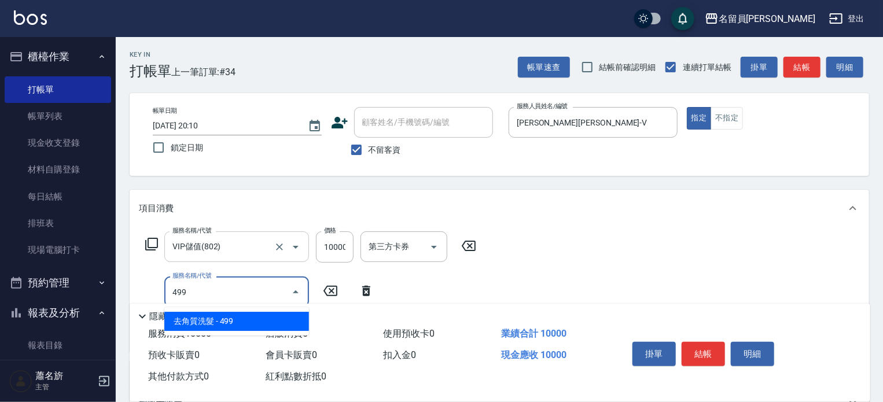
type input "去角質洗髮(499)"
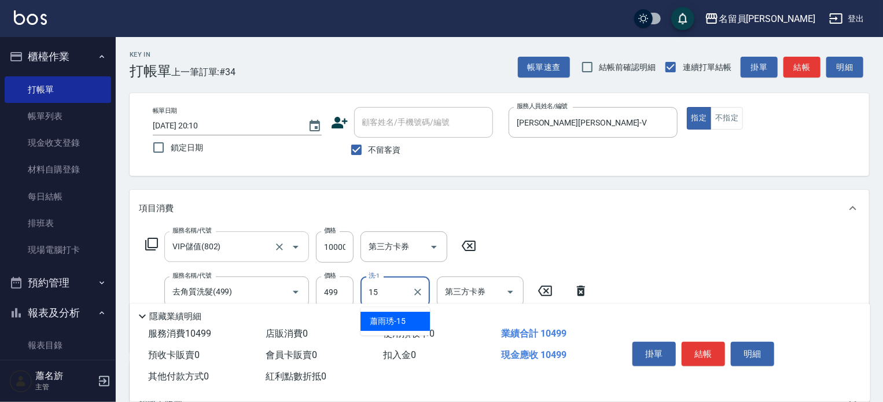
type input "[PERSON_NAME]-15"
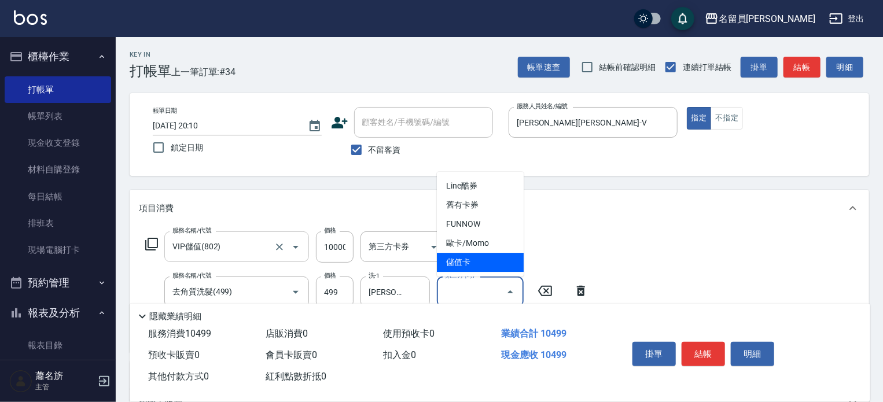
type input "儲值卡"
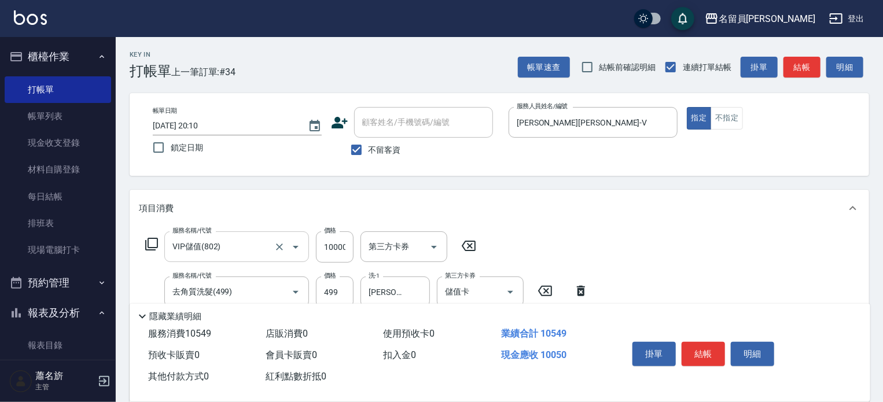
type input "精油(889)"
type input "[PERSON_NAME]-15"
type input "儲值卡"
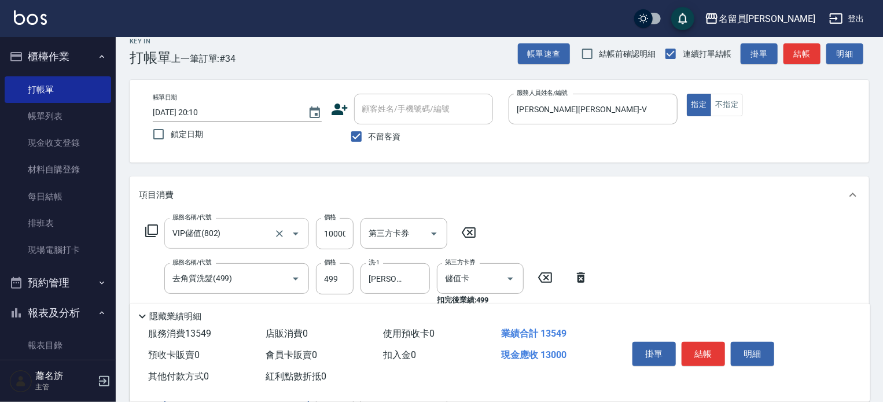
type input "燙髮B餐(31)"
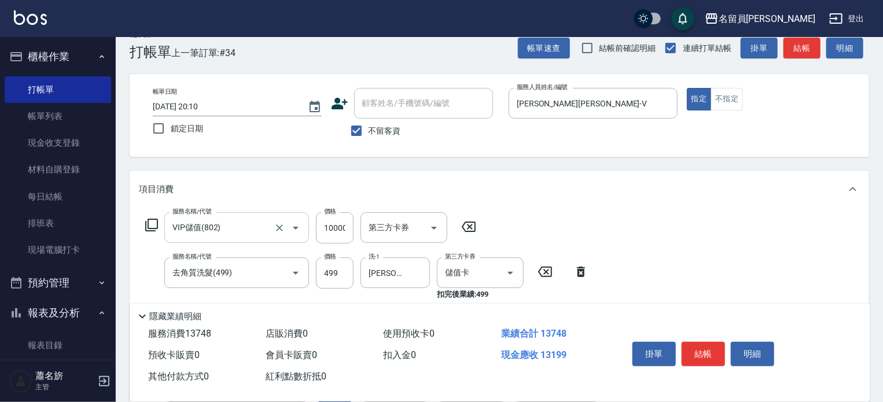
type input "3199"
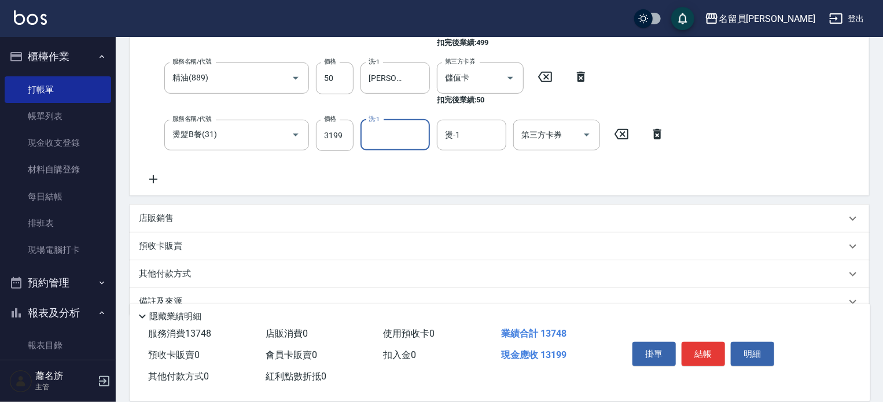
scroll to position [294, 0]
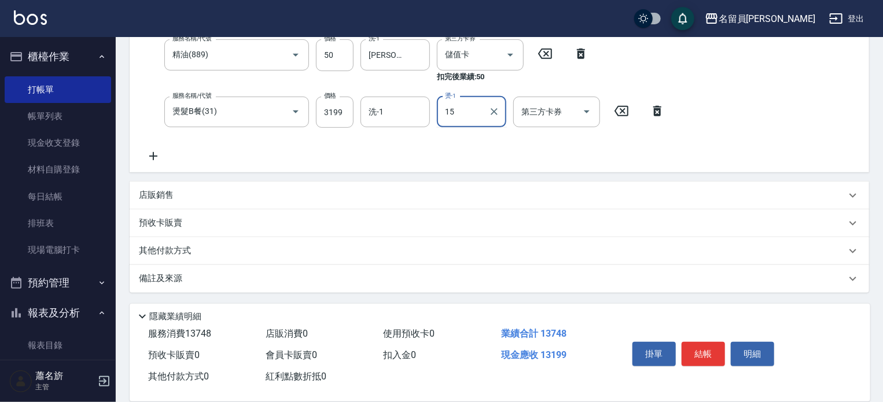
type input "[PERSON_NAME]-15"
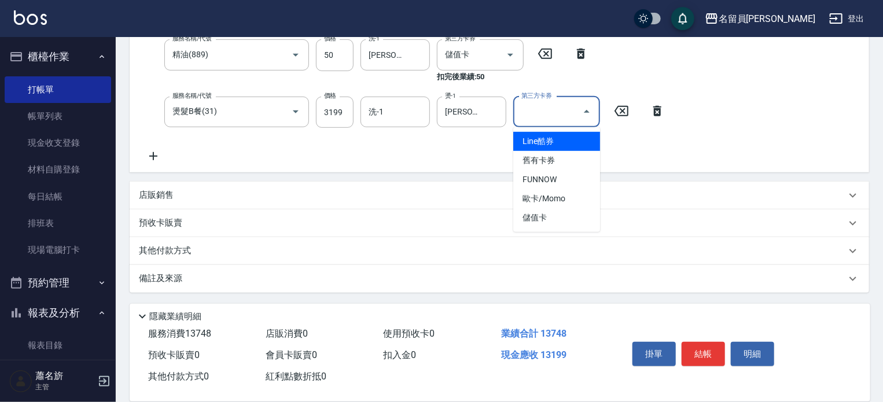
type input "儲值卡"
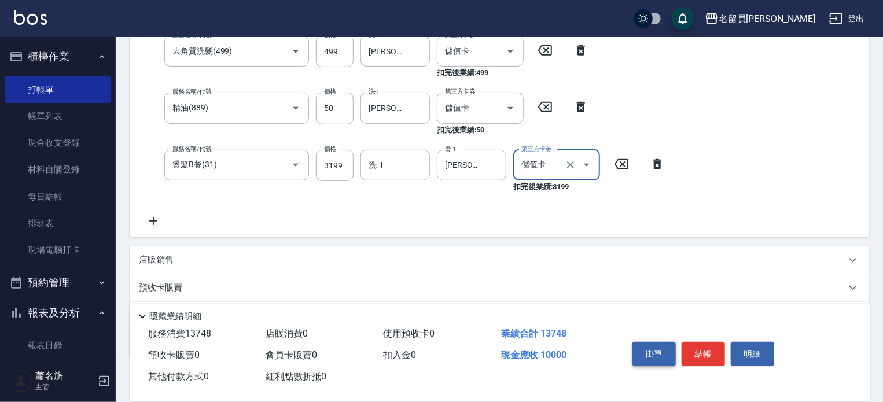
scroll to position [5, 0]
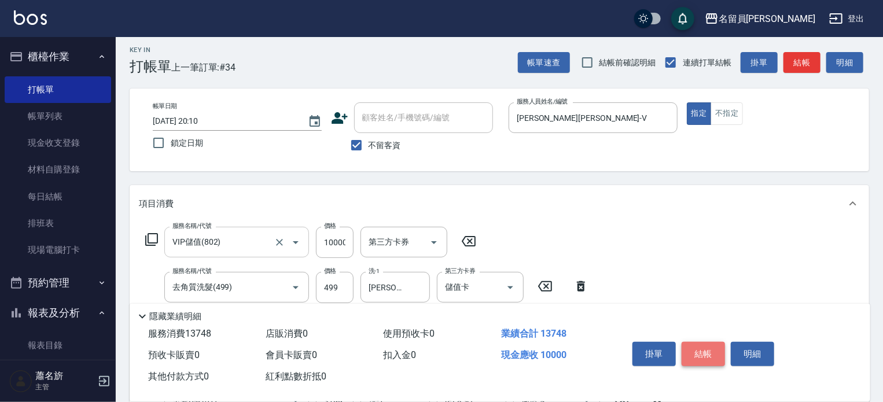
click at [690, 347] on button "結帳" at bounding box center [702, 354] width 43 height 24
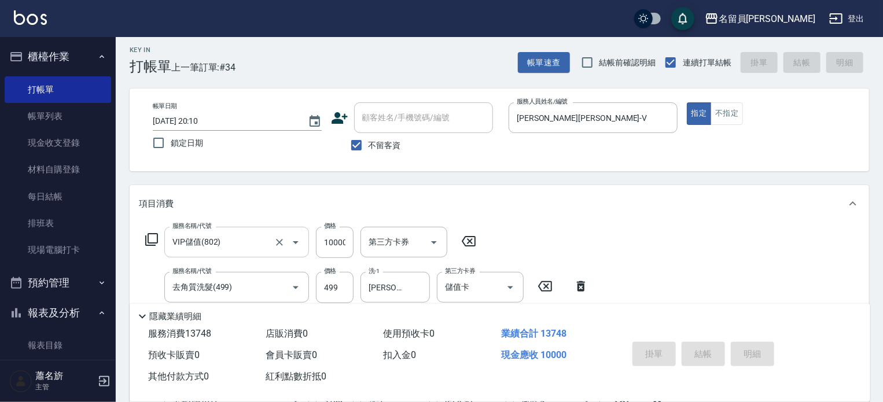
type input "[DATE] 20:11"
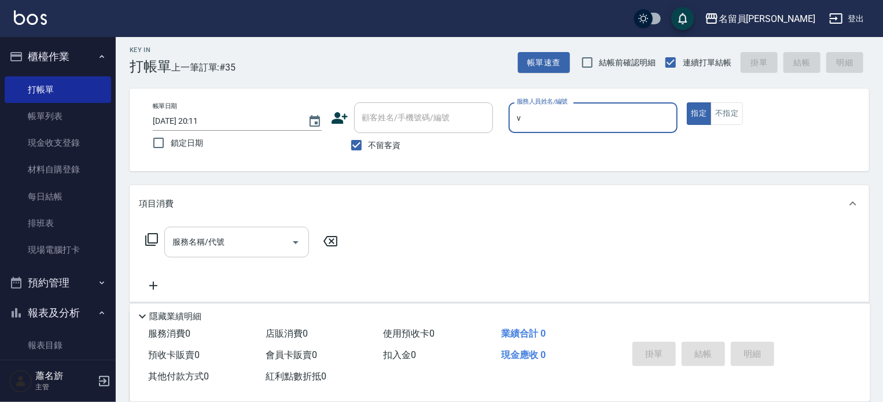
type input "[PERSON_NAME][PERSON_NAME]-V"
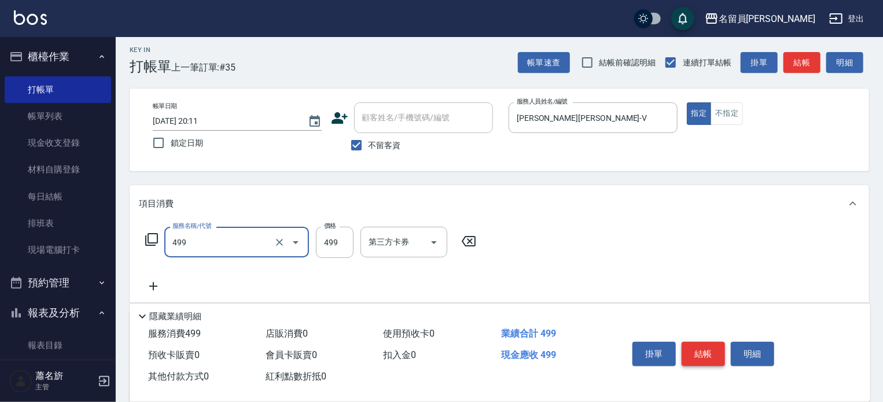
type input "去角質洗髮(499)"
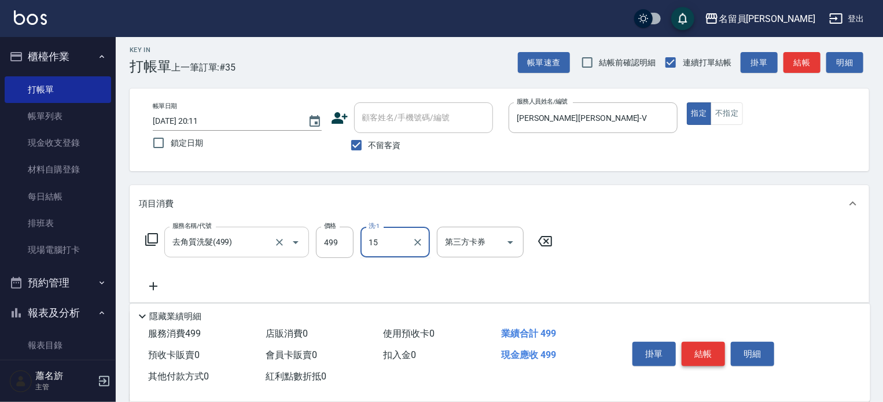
type input "[PERSON_NAME]-15"
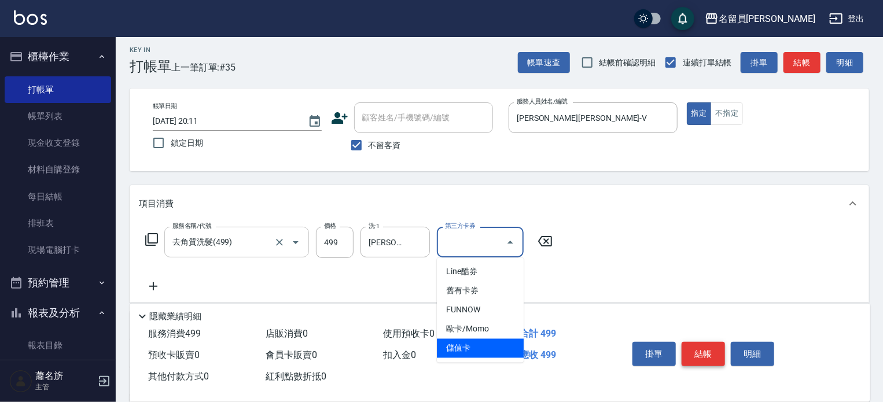
type input "儲值卡"
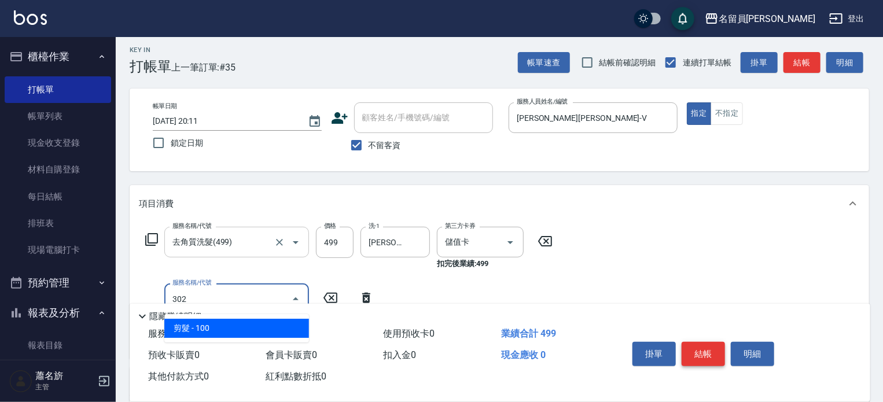
type input "剪髮(302)"
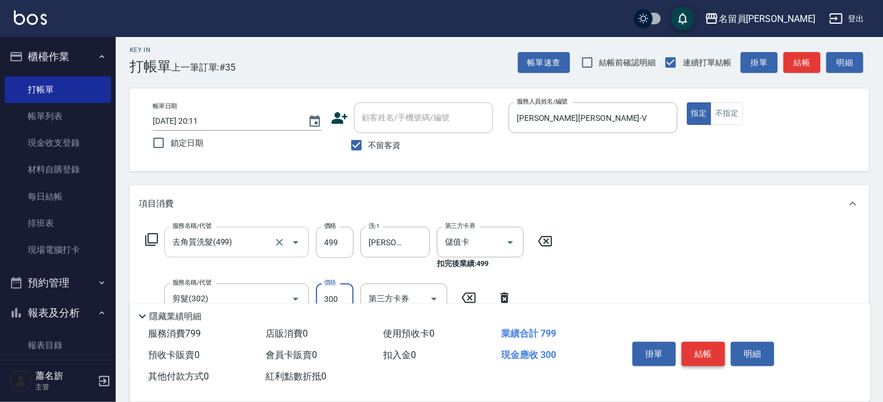
type input "300"
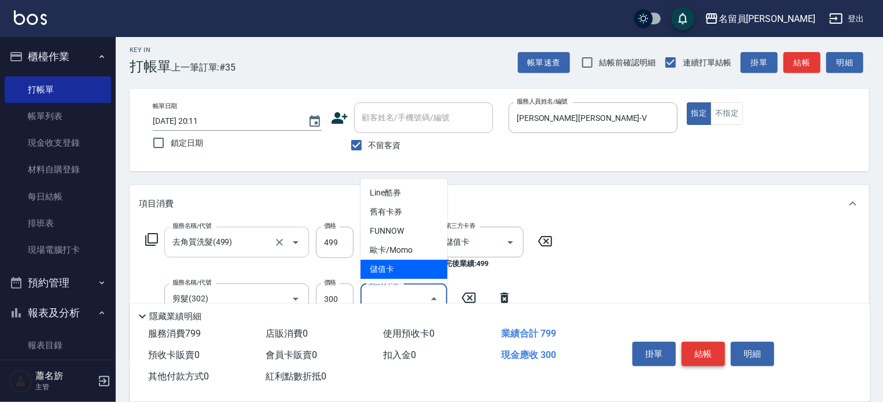
type input "儲值卡"
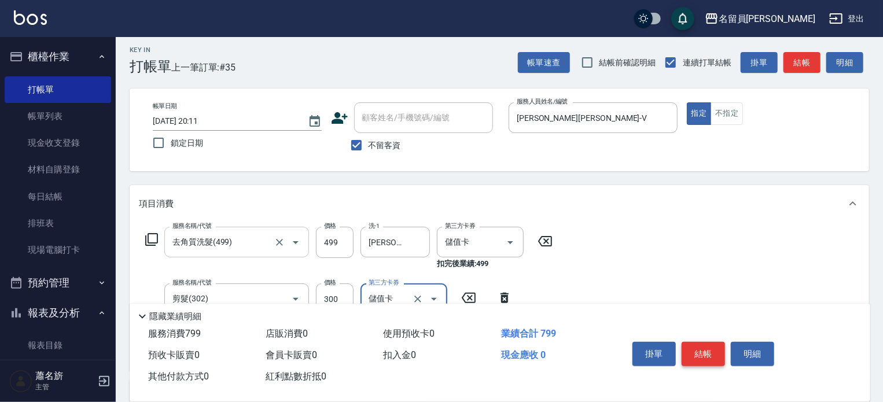
click at [690, 347] on button "結帳" at bounding box center [702, 354] width 43 height 24
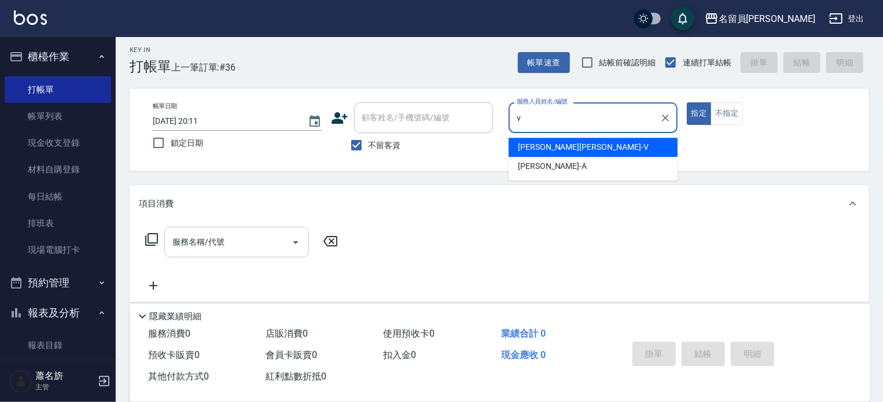
type input "[PERSON_NAME][PERSON_NAME]-V"
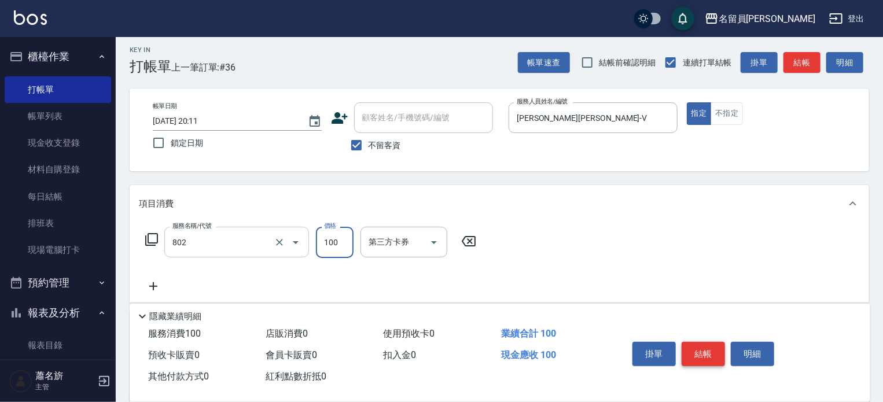
type input "VIP儲值(802)"
type input "3000"
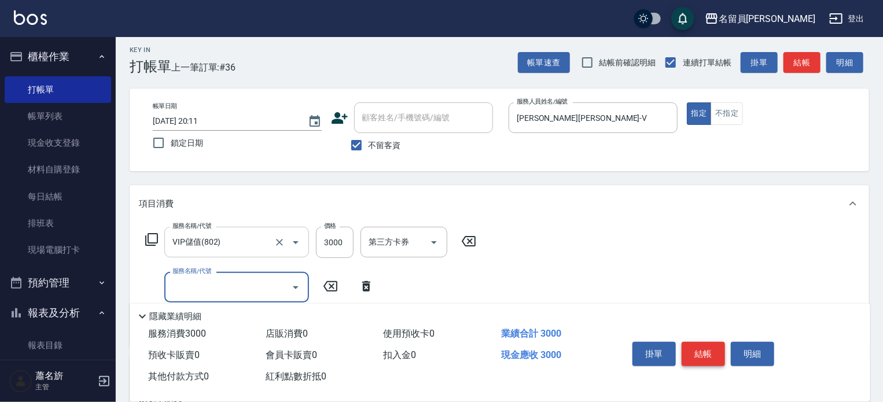
type input "0"
type input "精油(889)"
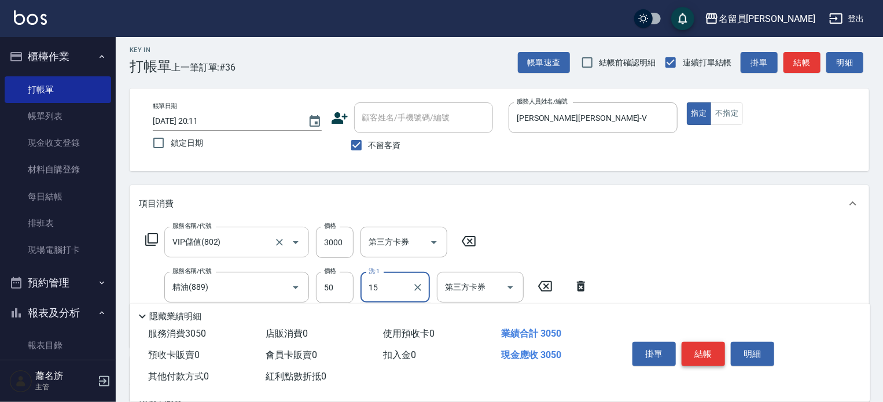
type input "[PERSON_NAME]-15"
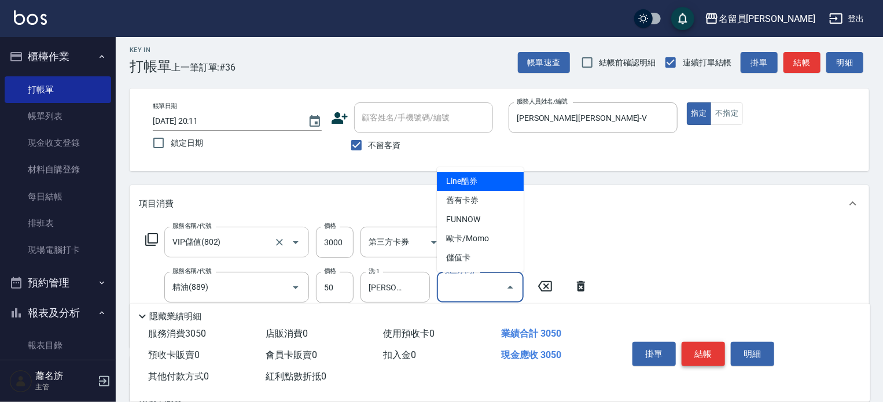
type input "儲值卡"
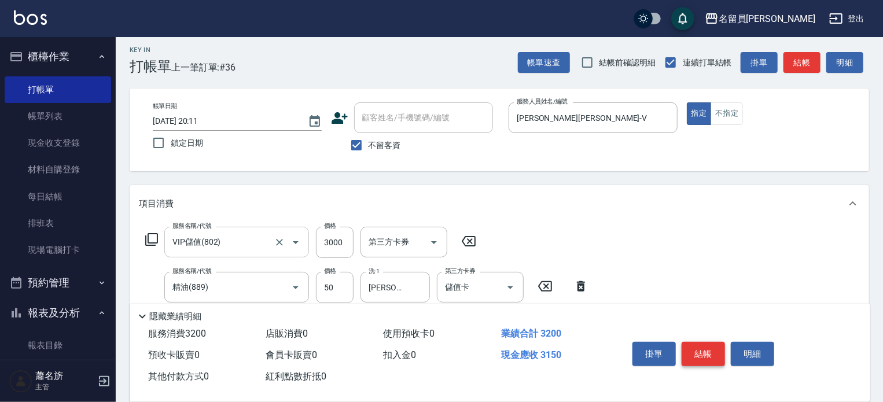
type input "一般洗髮(602)"
type input "200"
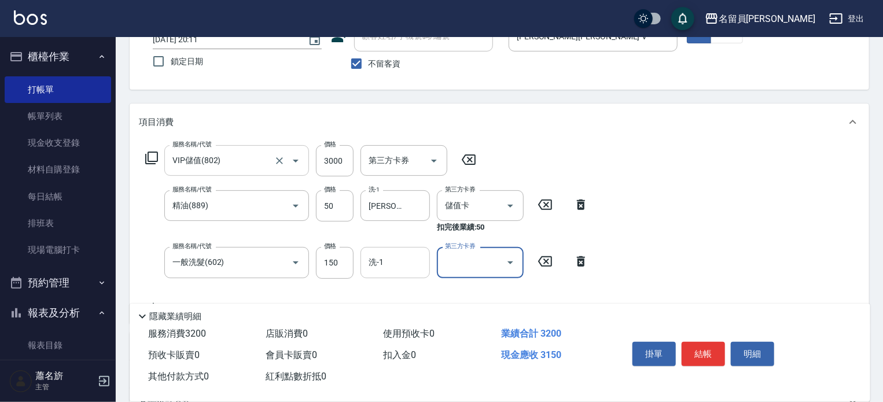
scroll to position [120, 0]
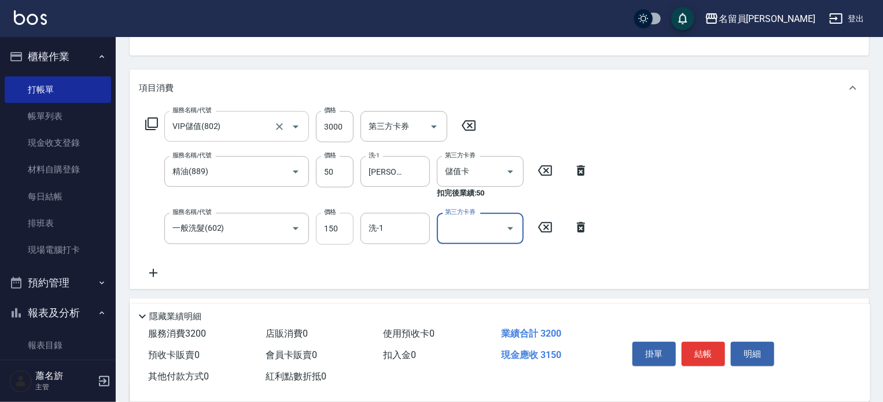
click at [340, 228] on input "150" at bounding box center [335, 228] width 38 height 31
type input "200"
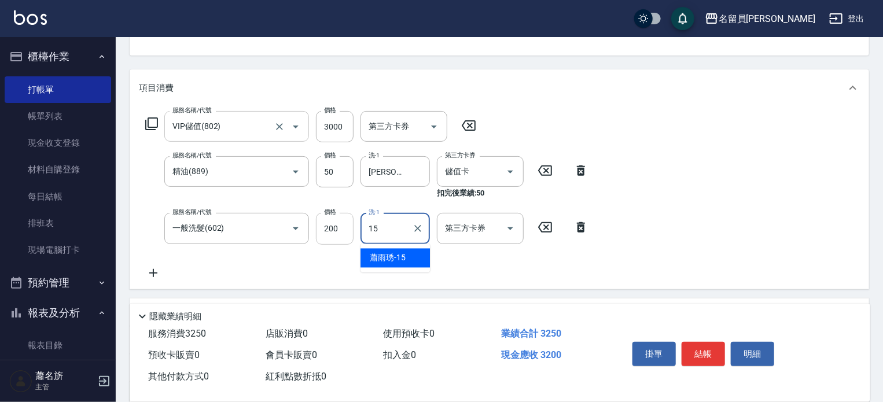
type input "[PERSON_NAME]-15"
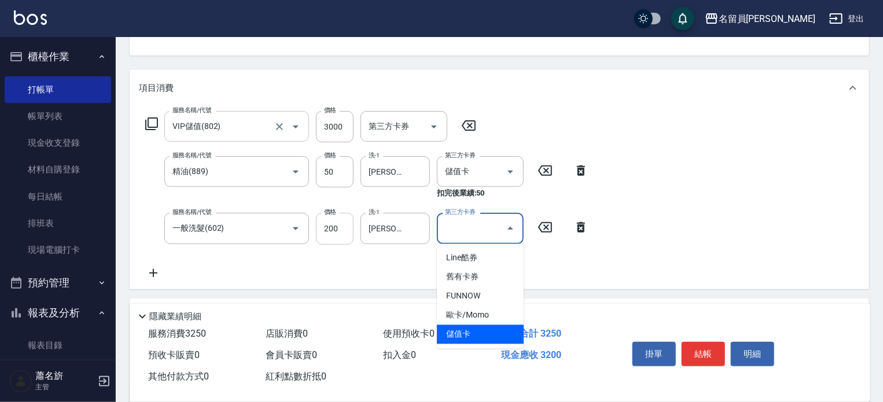
type input "儲值卡"
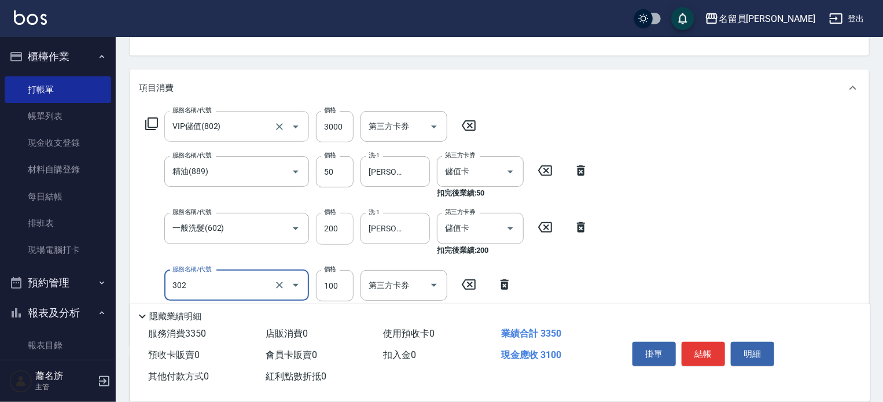
type input "剪髮(302)"
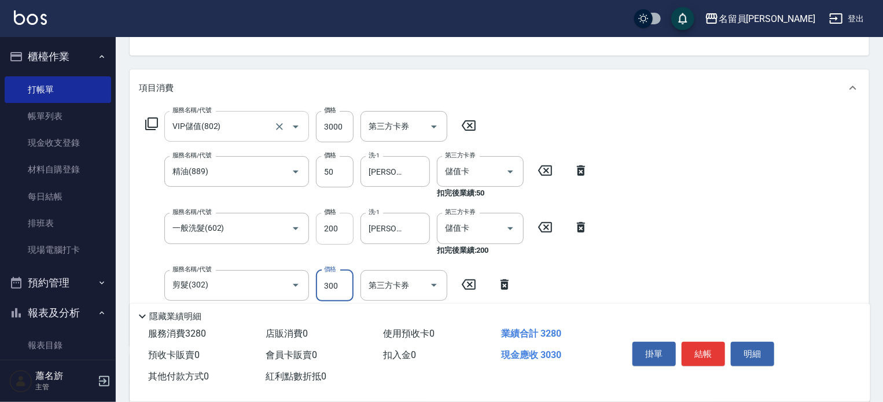
type input "300"
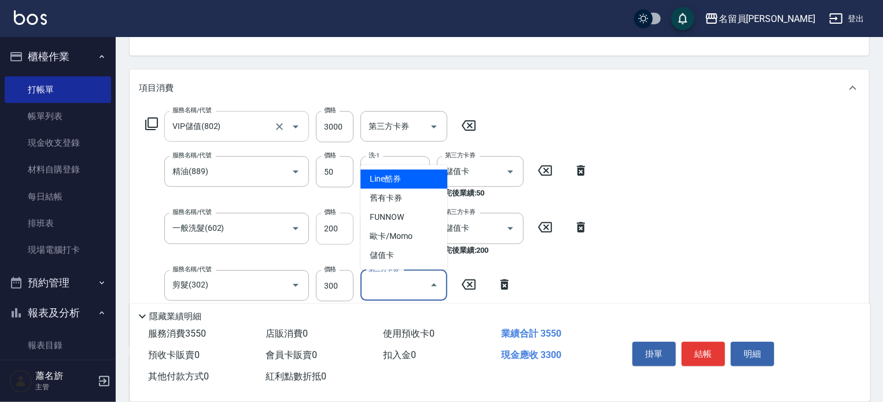
type input "儲值卡"
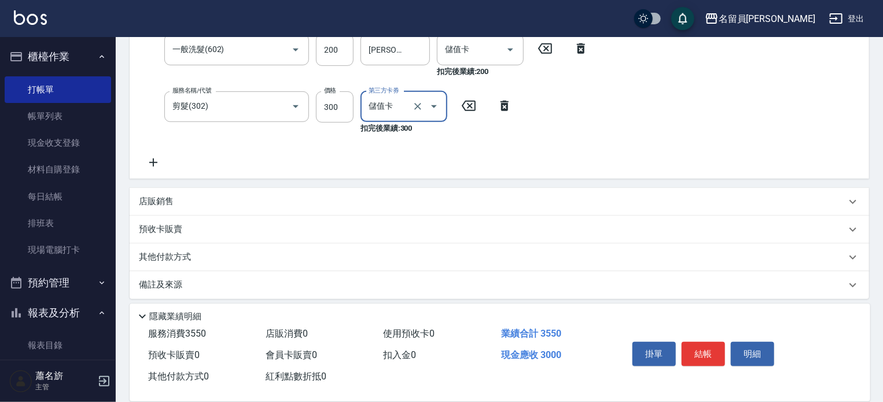
scroll to position [305, 0]
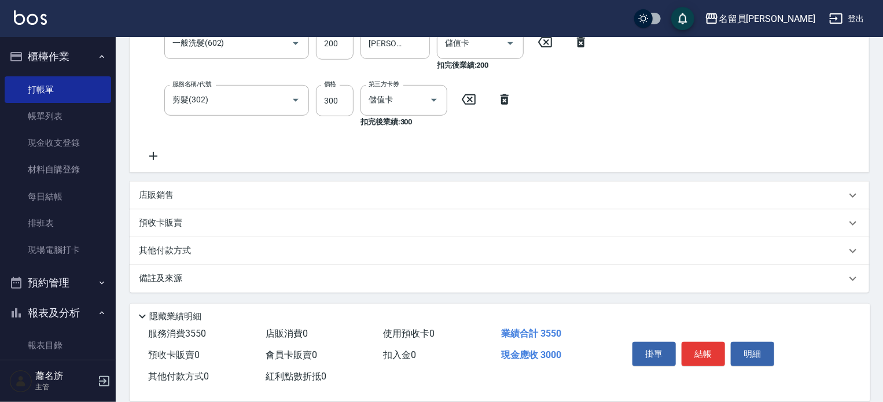
click at [388, 193] on div "店販銷售" at bounding box center [492, 195] width 707 height 12
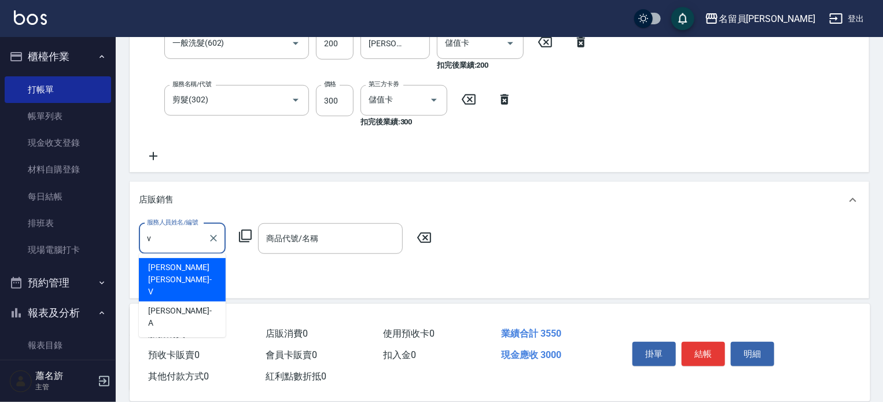
scroll to position [0, 0]
type input "[PERSON_NAME][PERSON_NAME]-V"
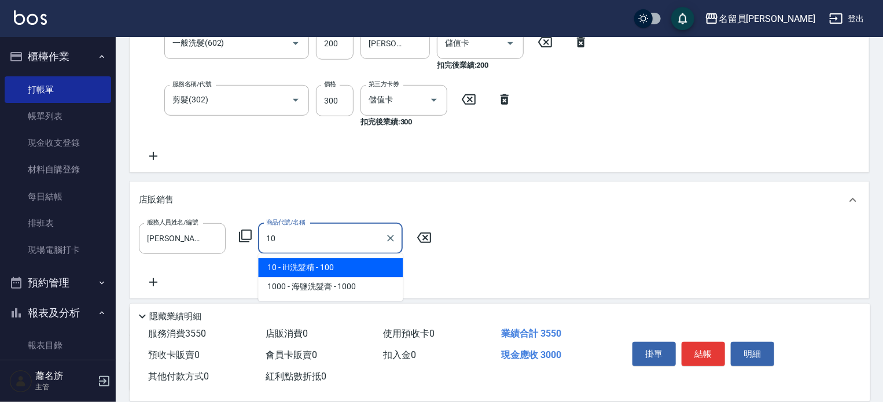
type input "iH洗髮精"
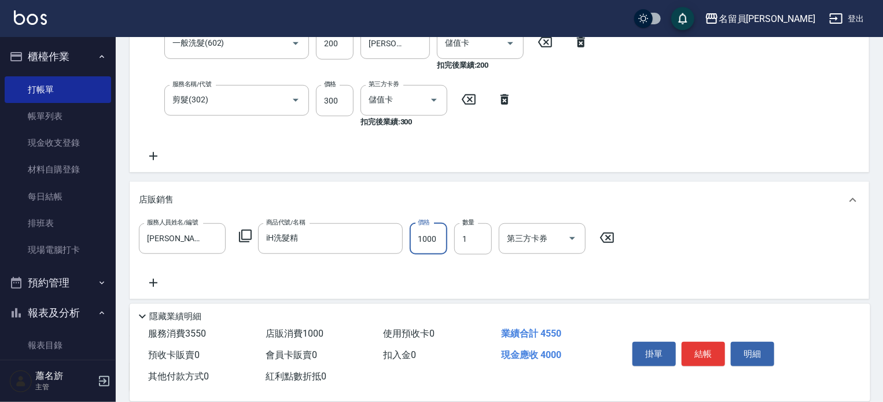
type input "1000"
click at [395, 234] on icon "Clear" at bounding box center [391, 239] width 12 height 12
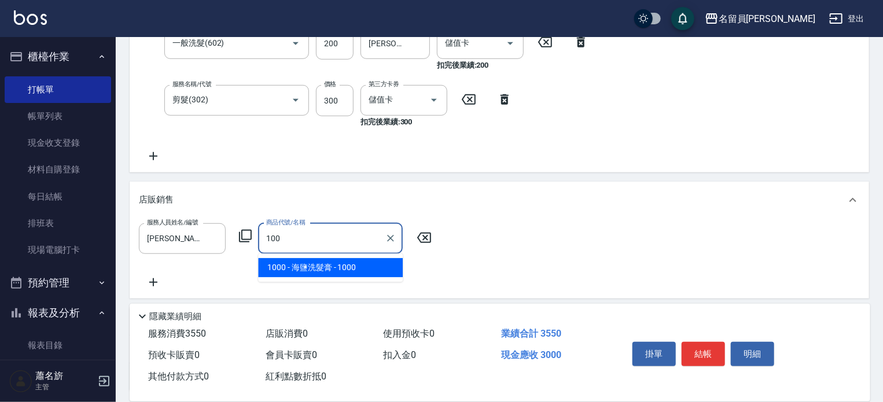
type input "海鹽洗髮膏"
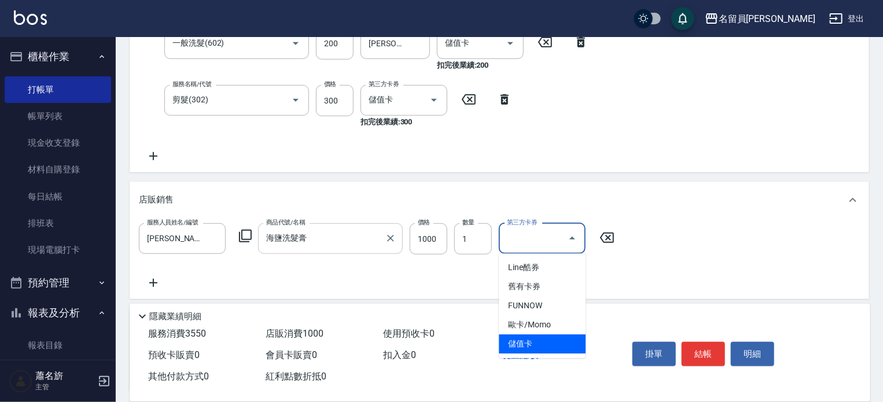
type input "儲值卡"
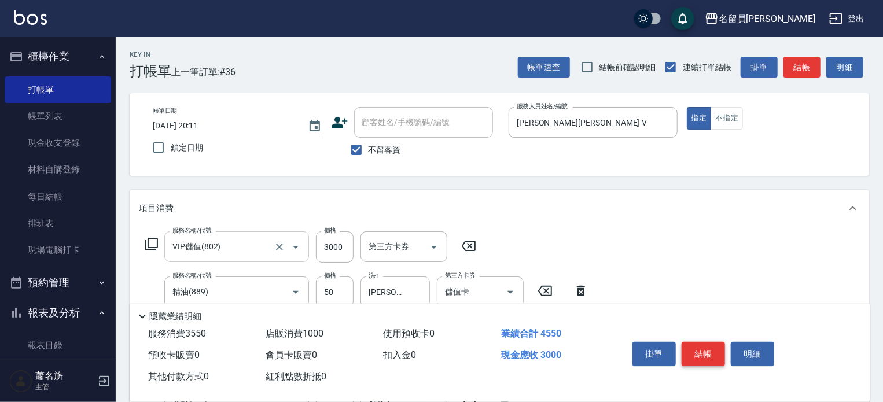
click at [713, 342] on button "結帳" at bounding box center [702, 354] width 43 height 24
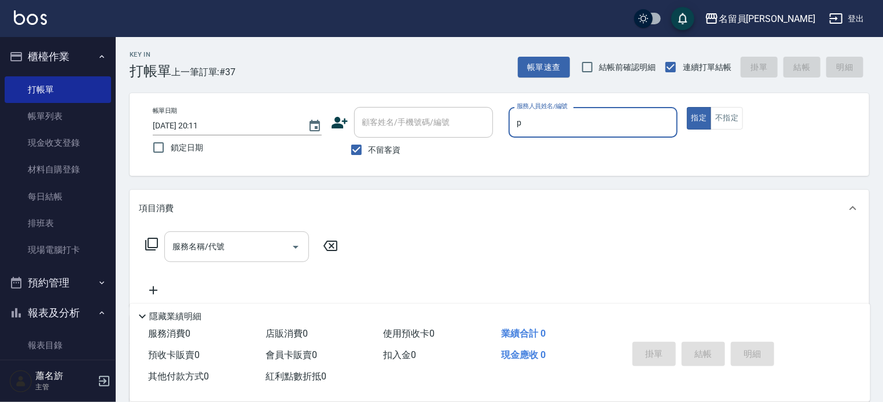
type input "[PERSON_NAME]"
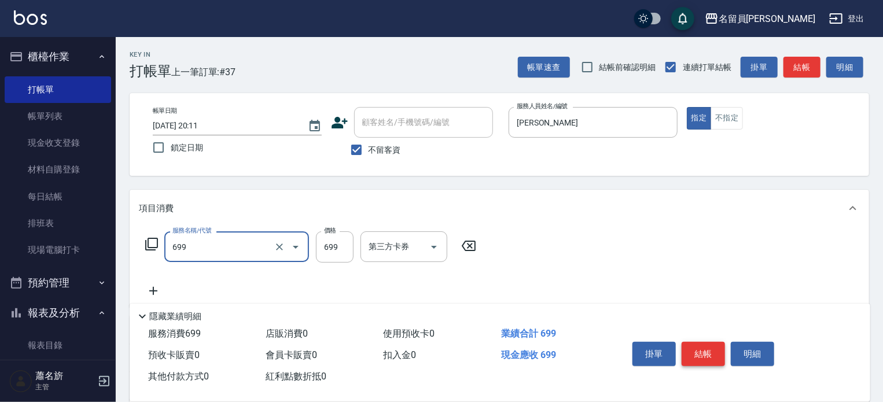
type input "精油洗髮(699)"
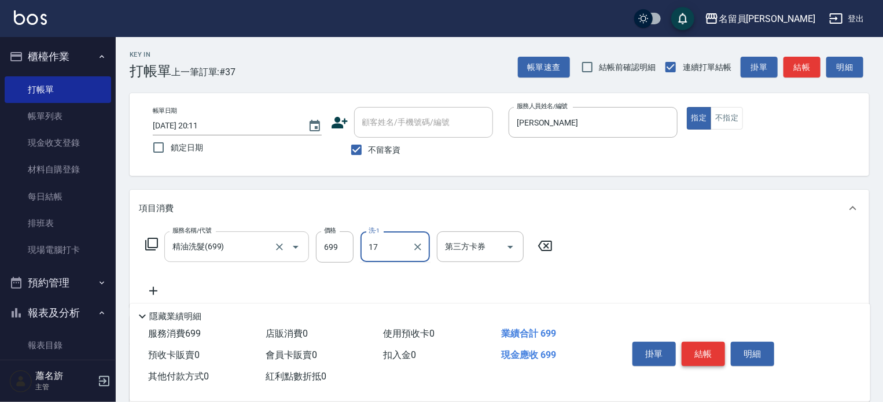
type input "[PERSON_NAME]-17"
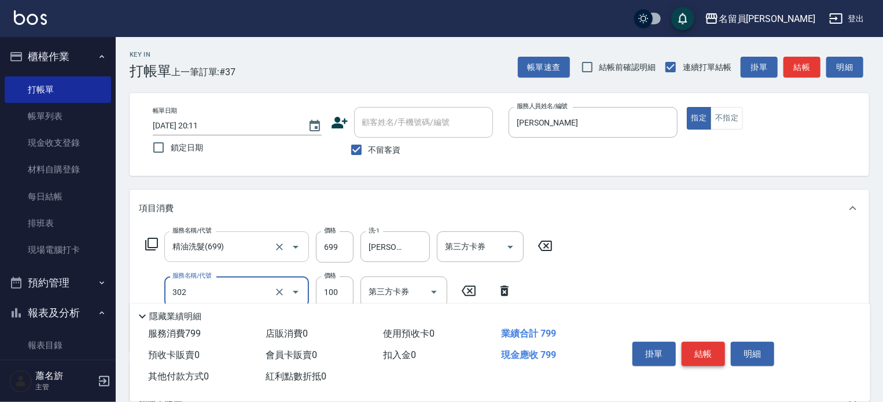
type input "剪髮(302)"
type input "200"
click at [713, 342] on button "結帳" at bounding box center [702, 354] width 43 height 24
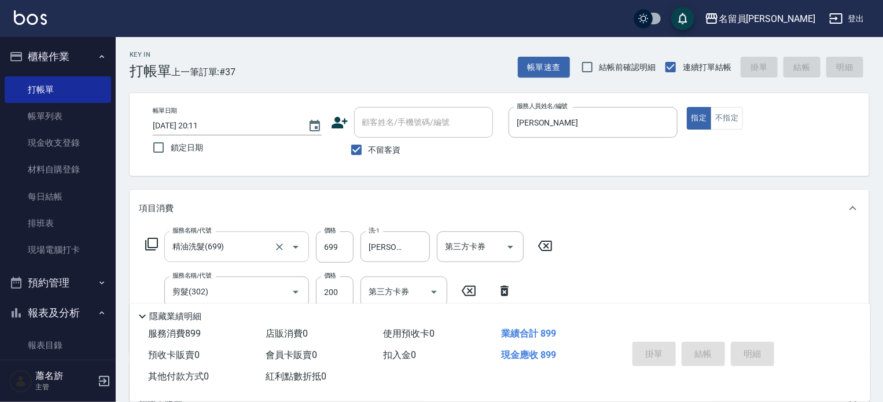
type input "[DATE] 20:12"
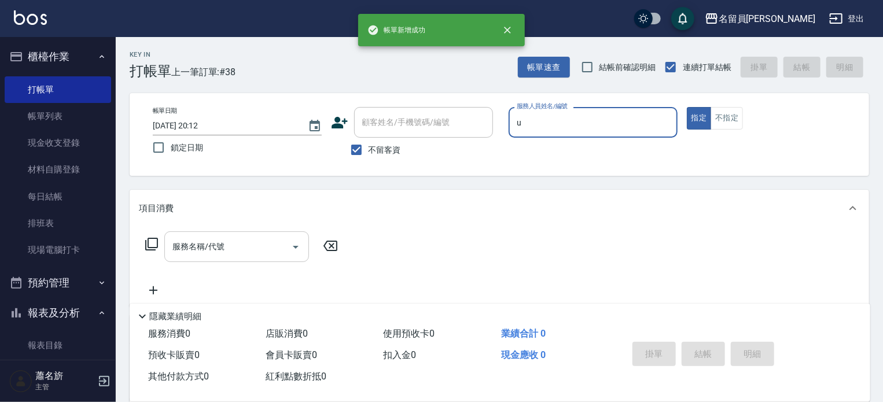
type input "una-u"
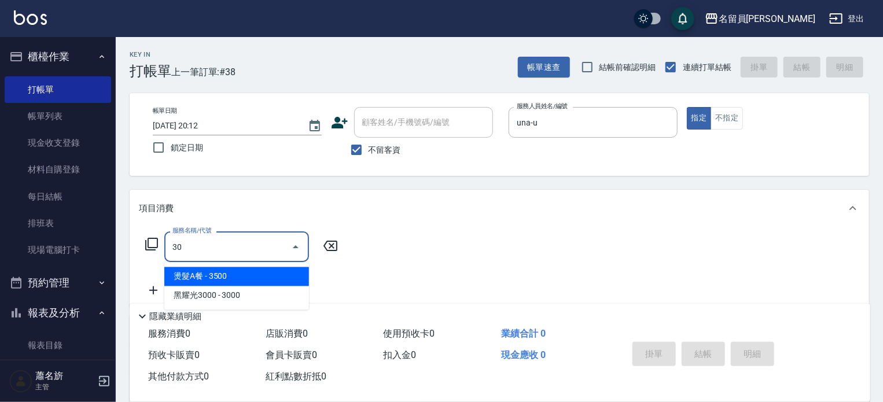
type input "3"
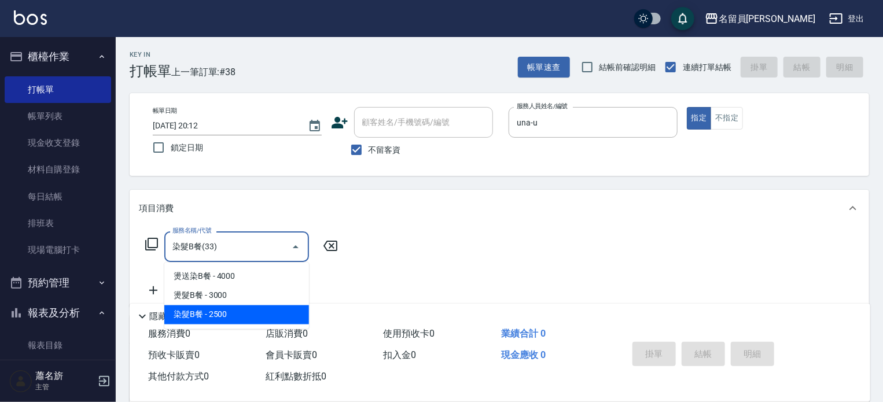
type input "染髮B餐(33)"
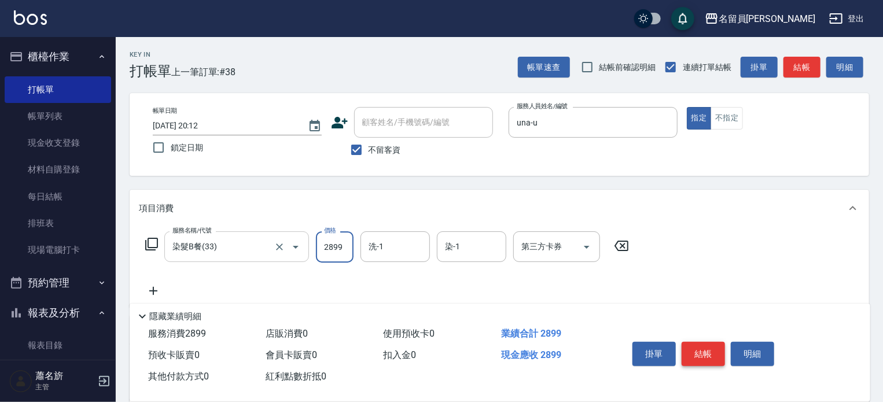
type input "2899"
click at [713, 342] on button "結帳" at bounding box center [702, 354] width 43 height 24
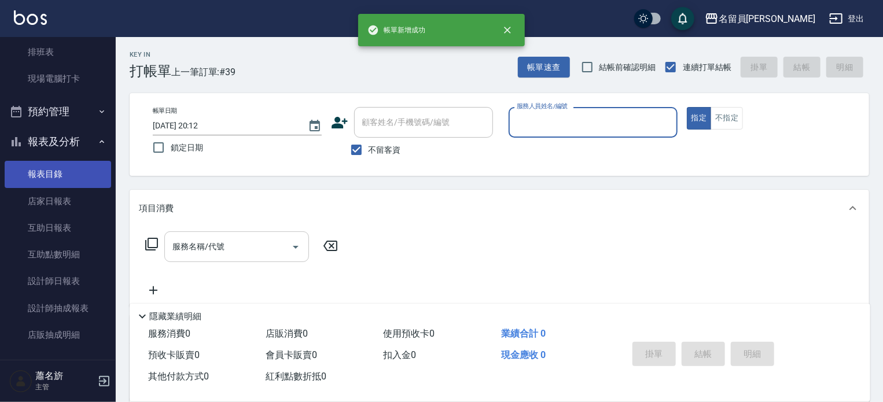
scroll to position [174, 0]
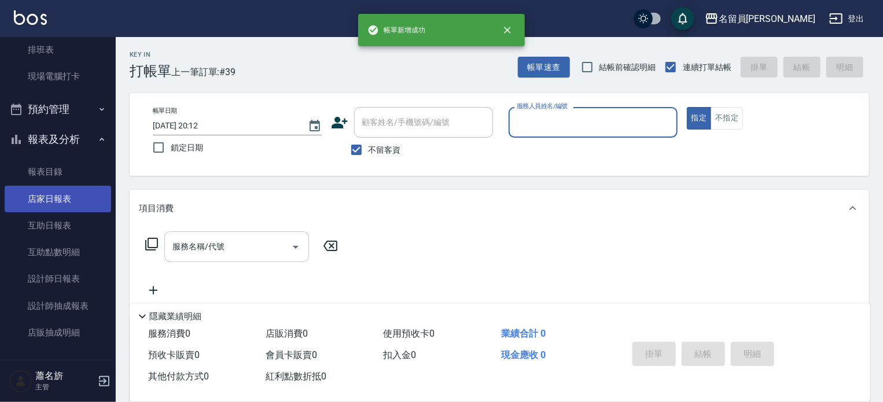
click at [74, 191] on link "店家日報表" at bounding box center [58, 199] width 106 height 27
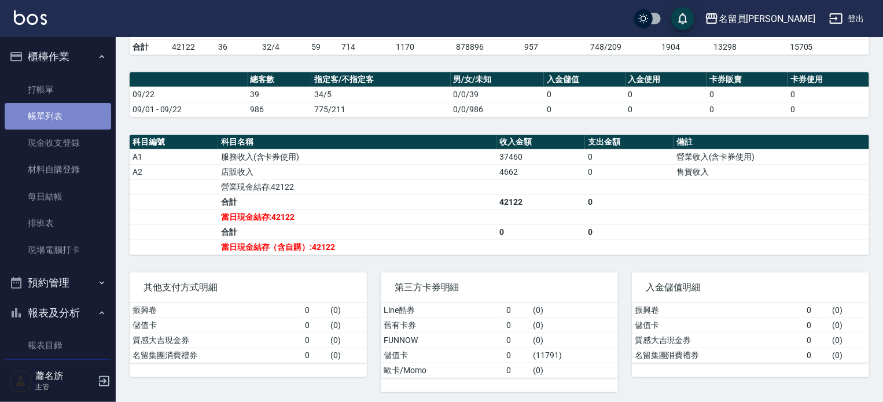
click at [60, 115] on link "帳單列表" at bounding box center [58, 116] width 106 height 27
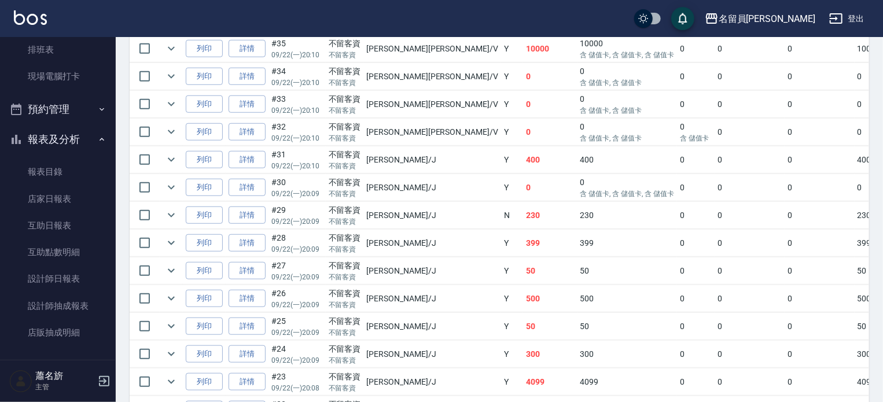
scroll to position [300, 0]
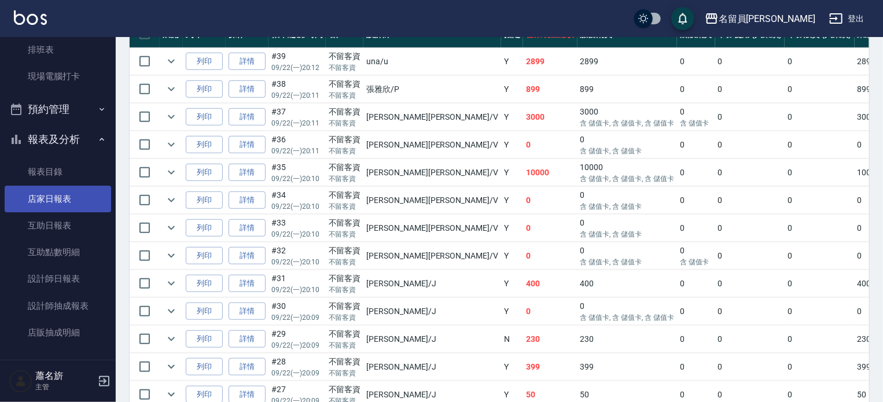
click at [50, 196] on link "店家日報表" at bounding box center [58, 199] width 106 height 27
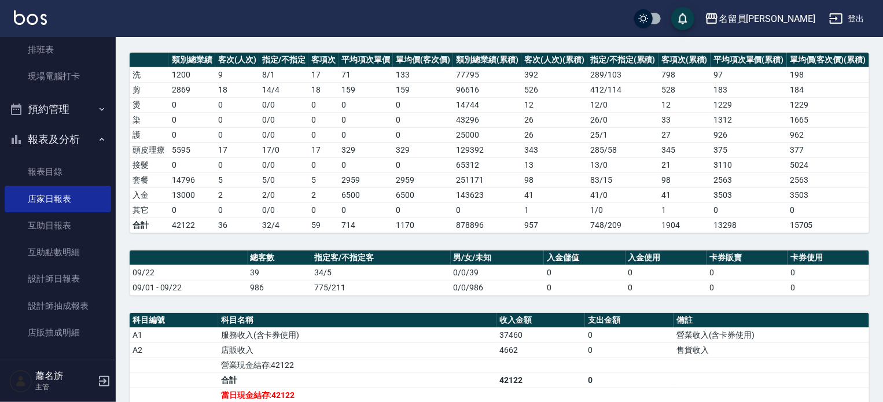
scroll to position [231, 0]
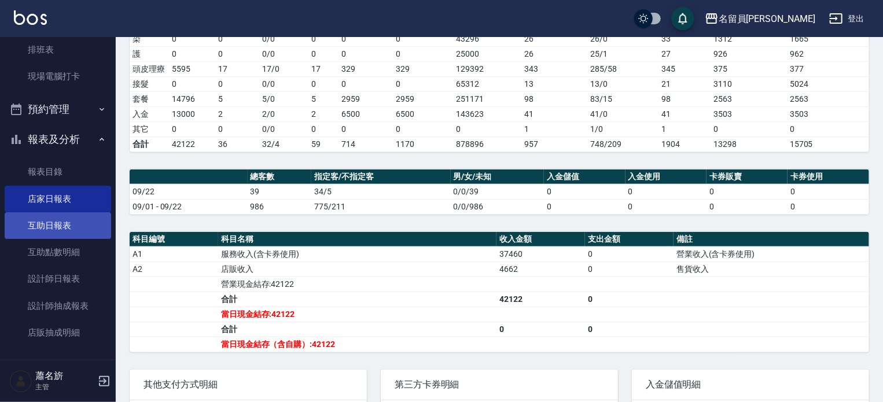
click at [72, 229] on link "互助日報表" at bounding box center [58, 225] width 106 height 27
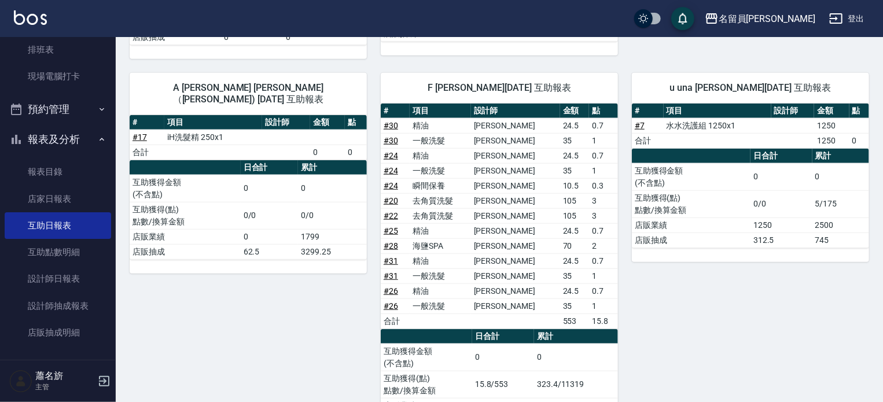
scroll to position [732, 0]
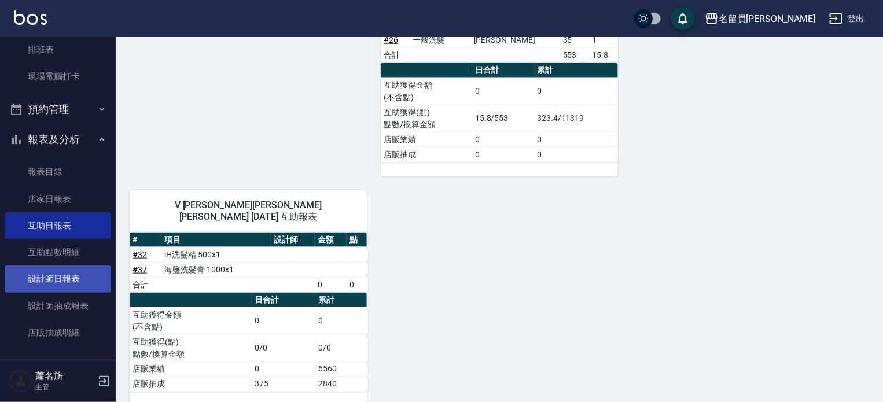
click at [61, 270] on link "設計師日報表" at bounding box center [58, 279] width 106 height 27
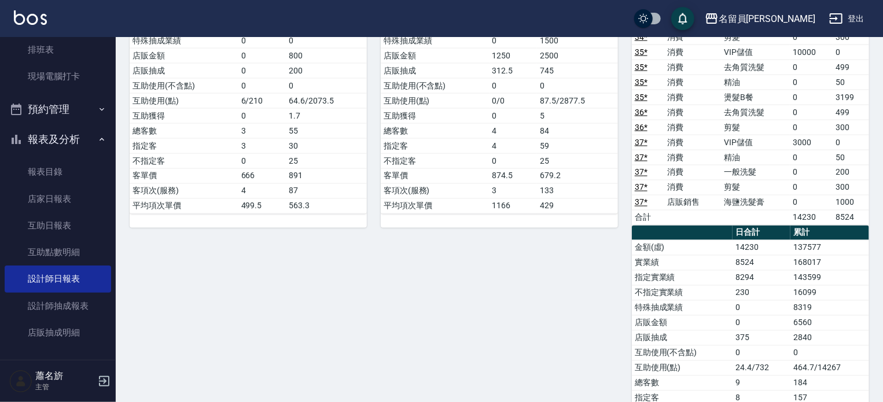
scroll to position [1007, 0]
